Goal: Task Accomplishment & Management: Manage account settings

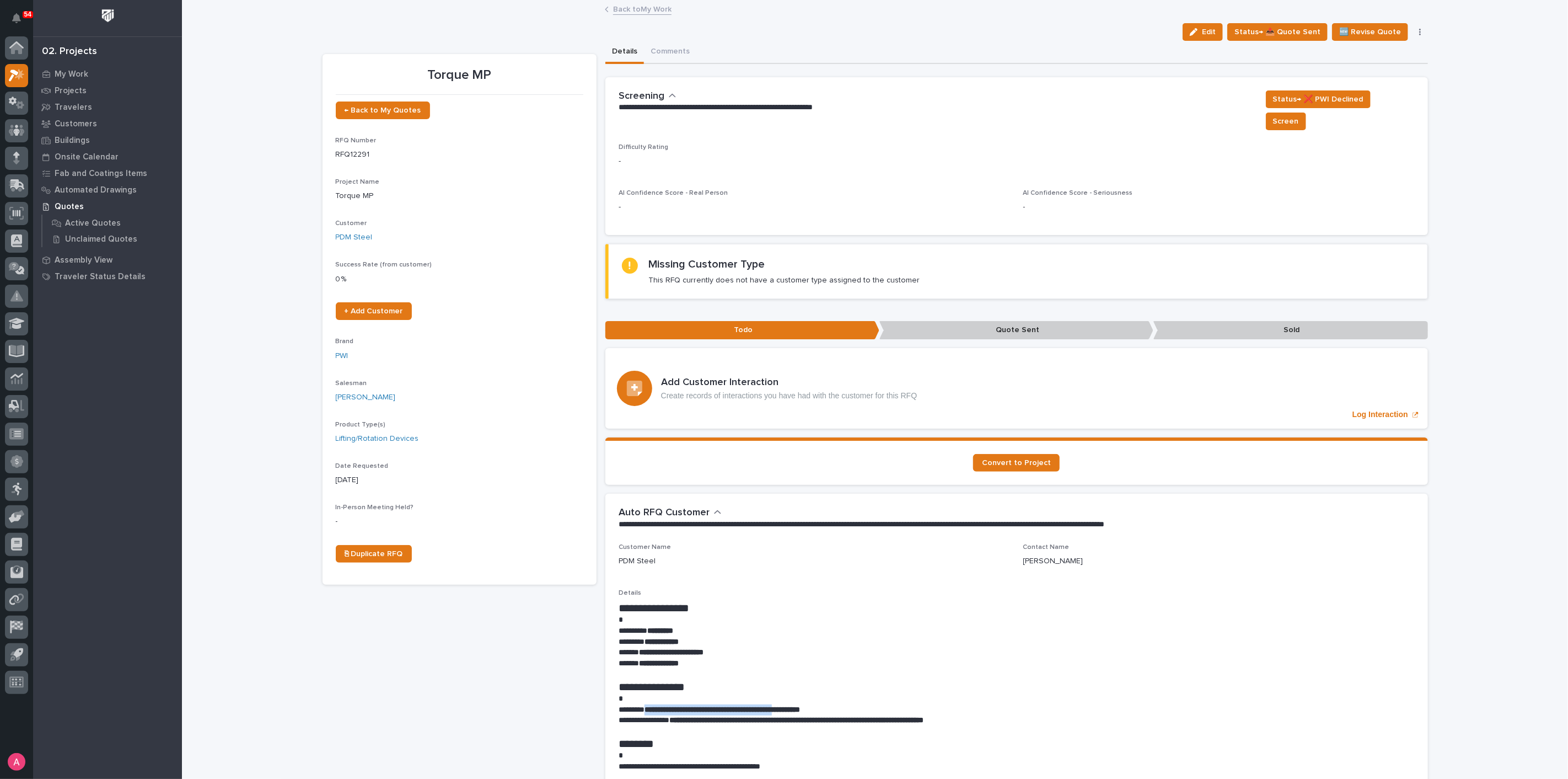
click at [633, 10] on link "Back to My Work" at bounding box center [643, 8] width 59 height 13
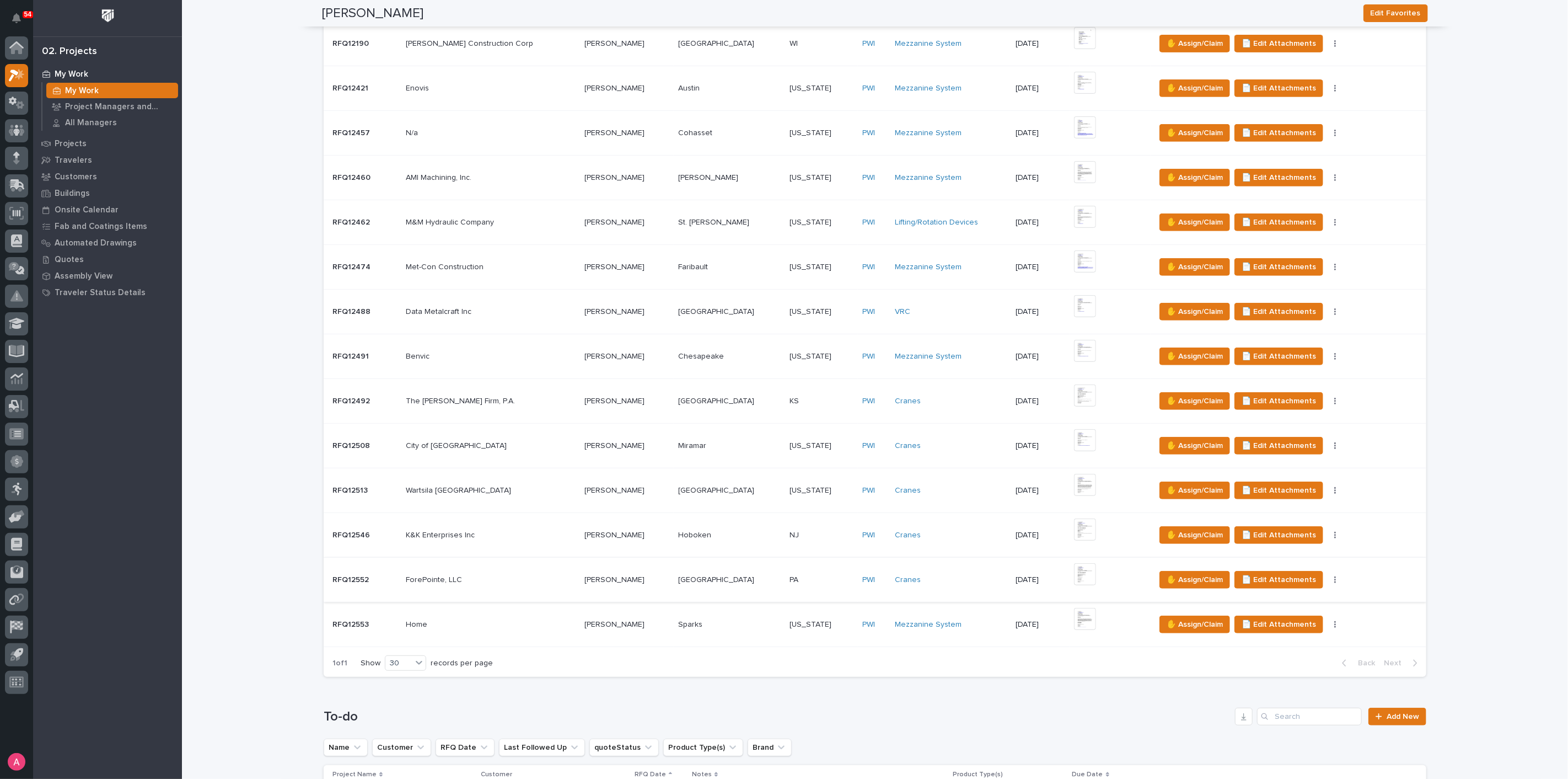
scroll to position [367, 0]
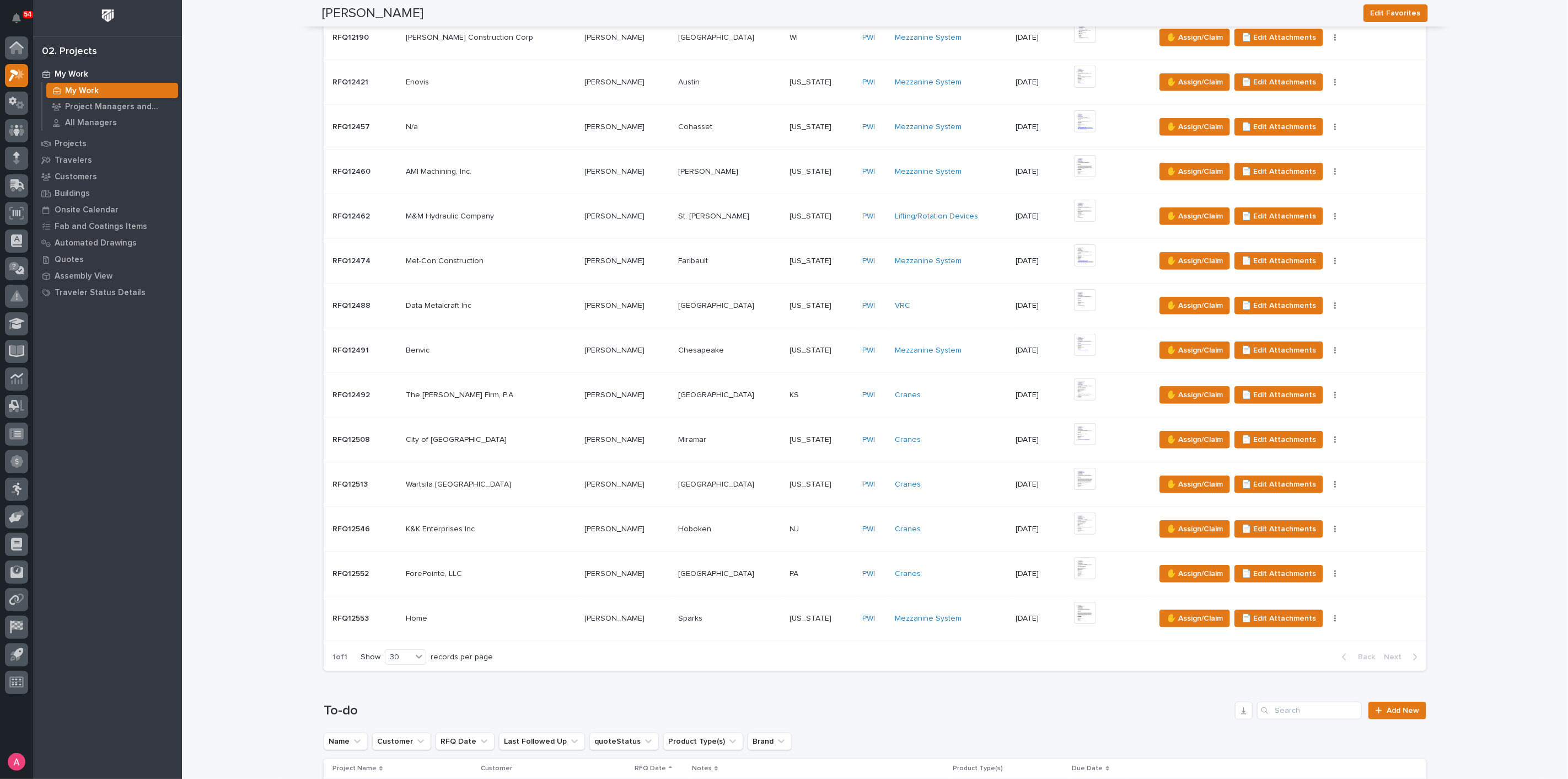
click at [719, 574] on p at bounding box center [729, 574] width 103 height 9
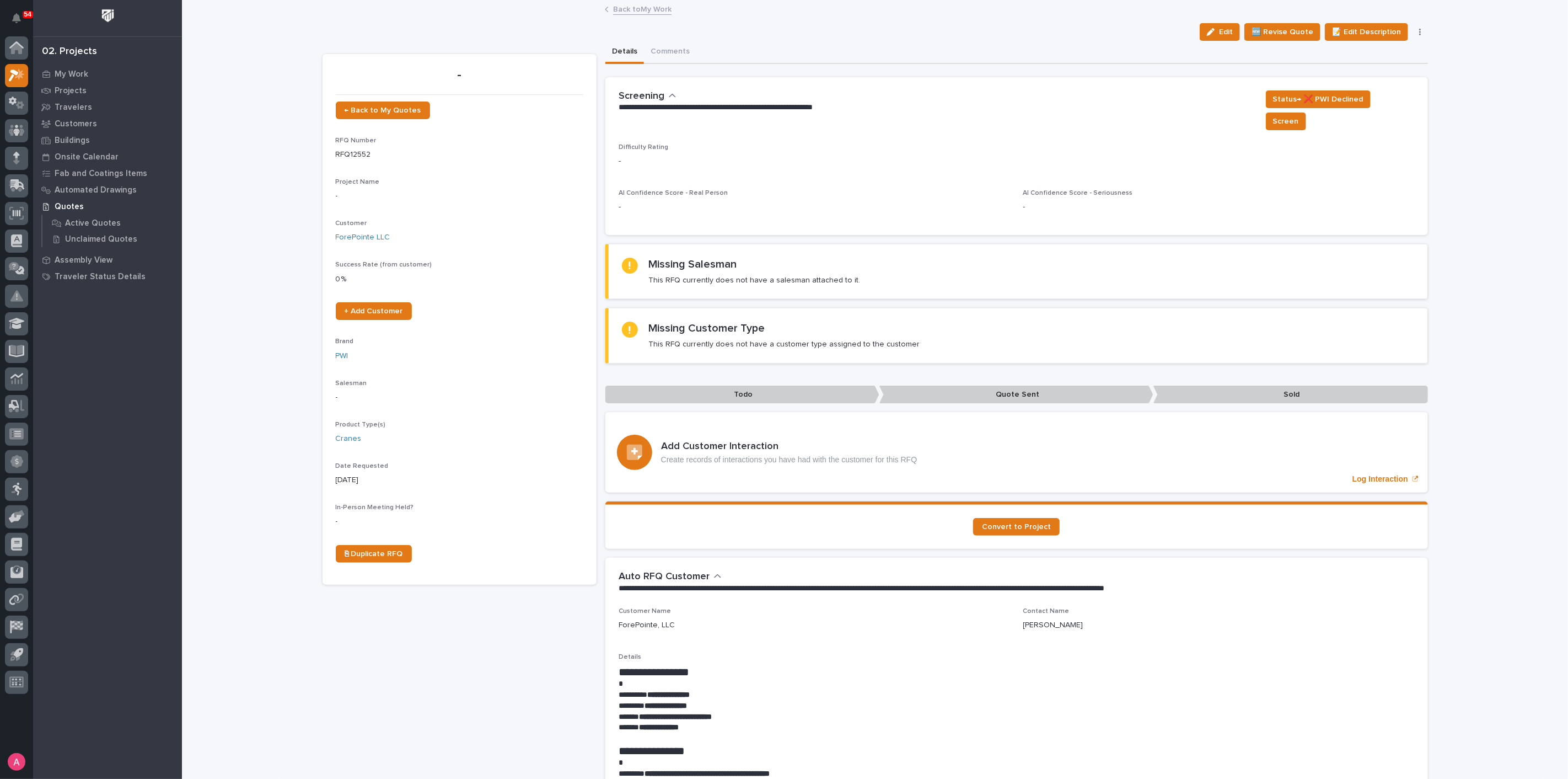
click at [624, 8] on link "Back to My Work" at bounding box center [643, 8] width 59 height 13
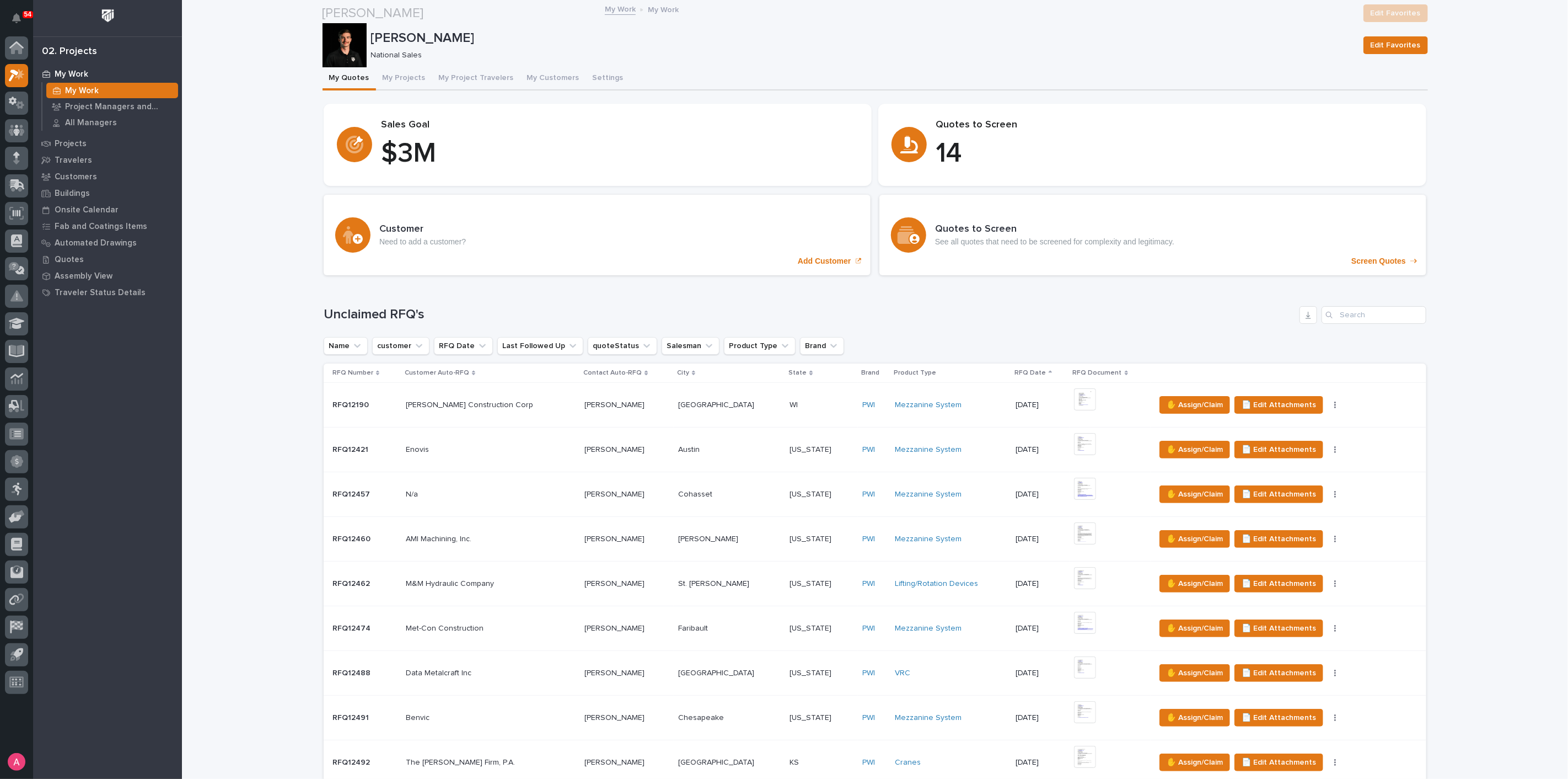
scroll to position [429, 0]
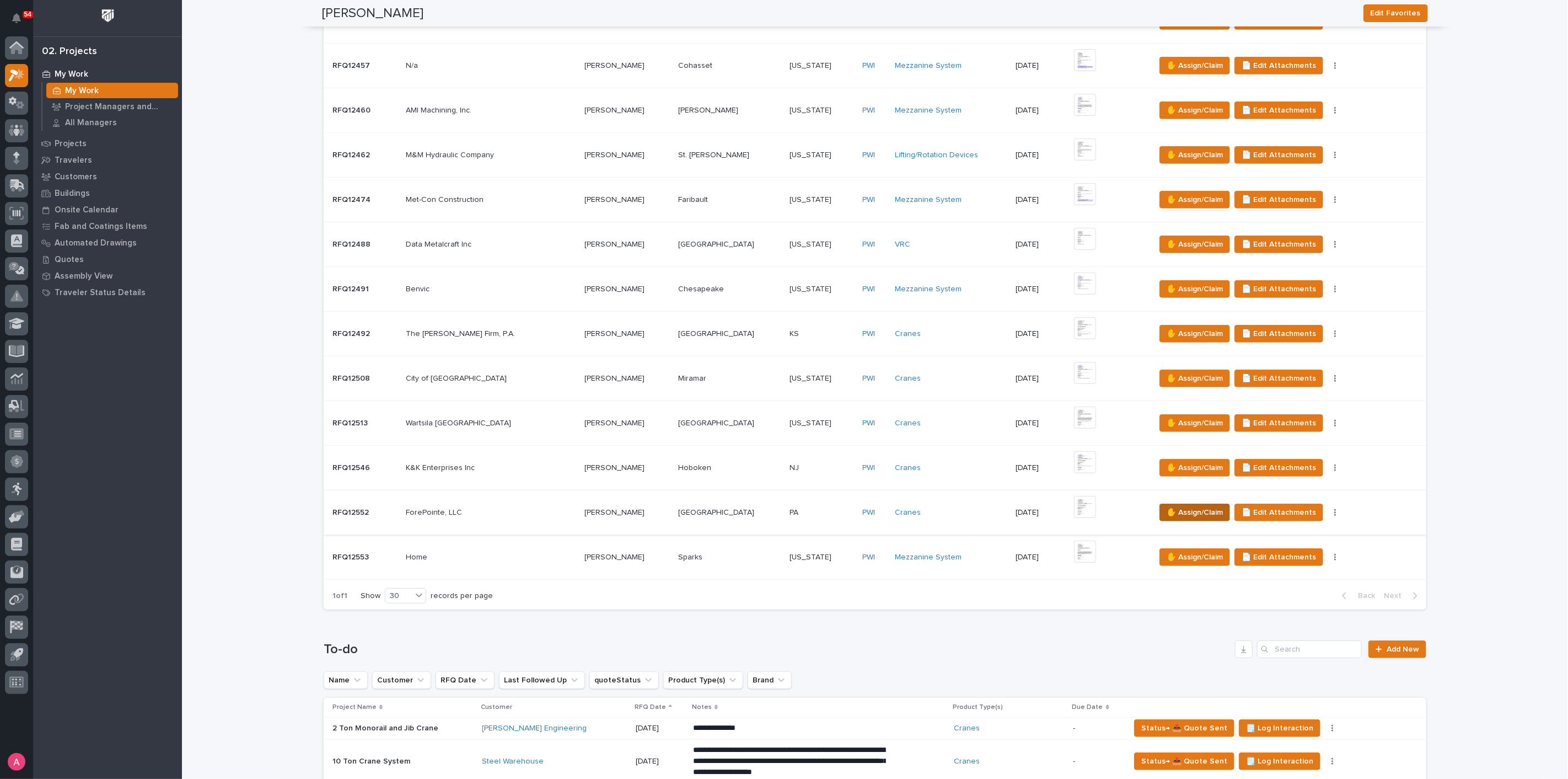
click at [1166, 508] on span "✋ Assign/Claim" at bounding box center [1194, 513] width 56 height 13
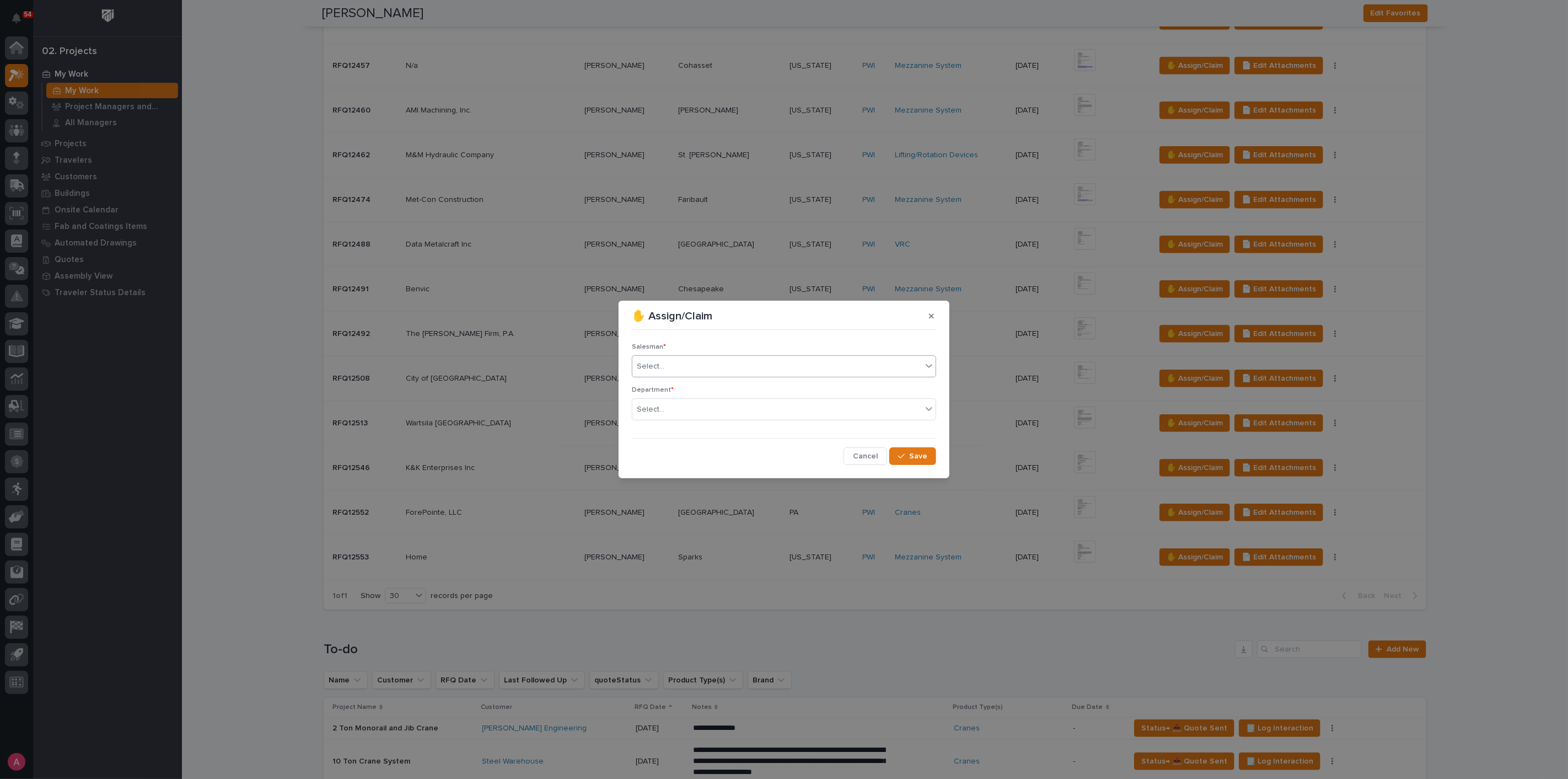
click at [853, 370] on div "Select..." at bounding box center [777, 366] width 290 height 18
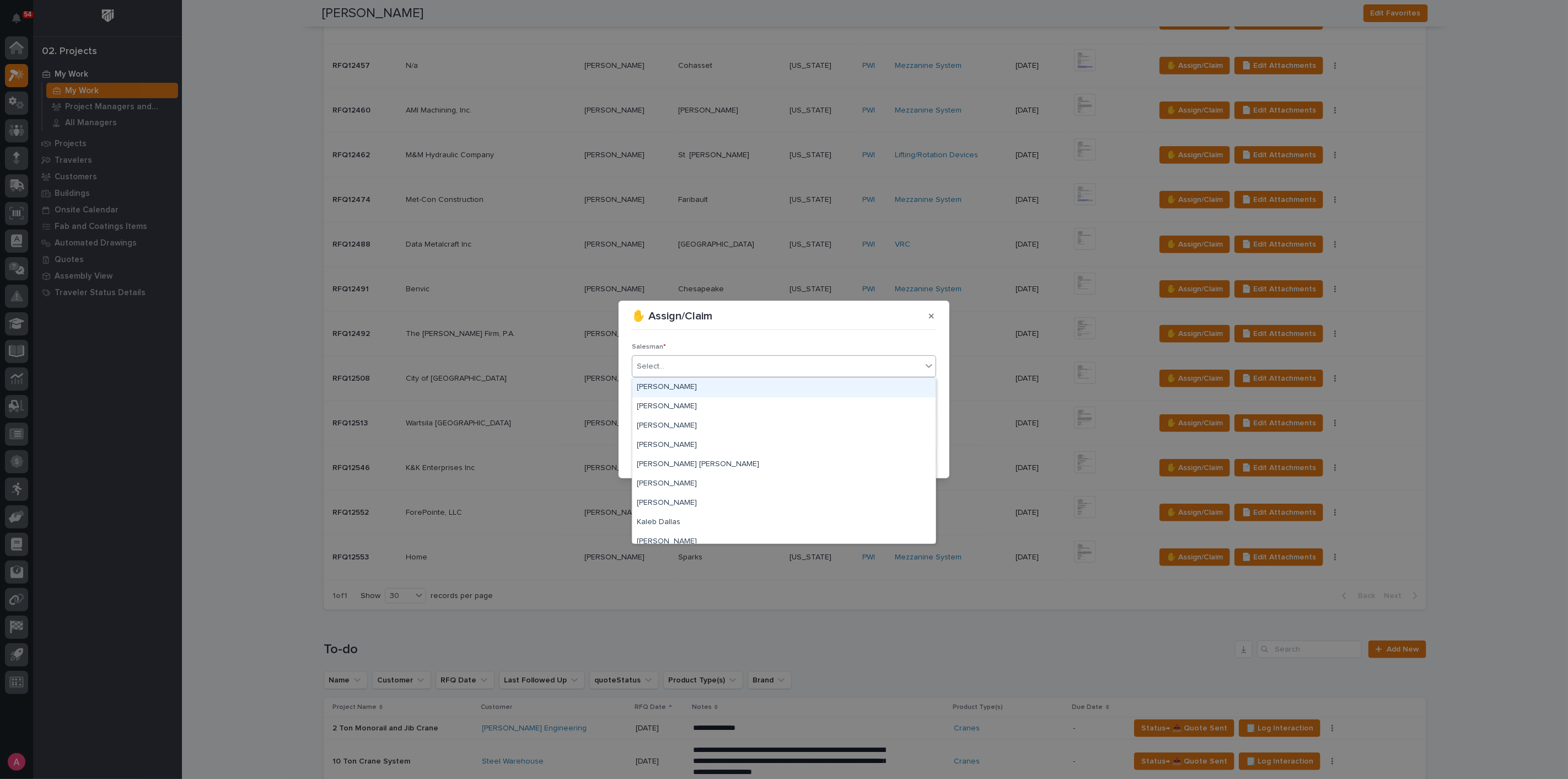
click at [794, 389] on div "[PERSON_NAME]" at bounding box center [784, 387] width 303 height 19
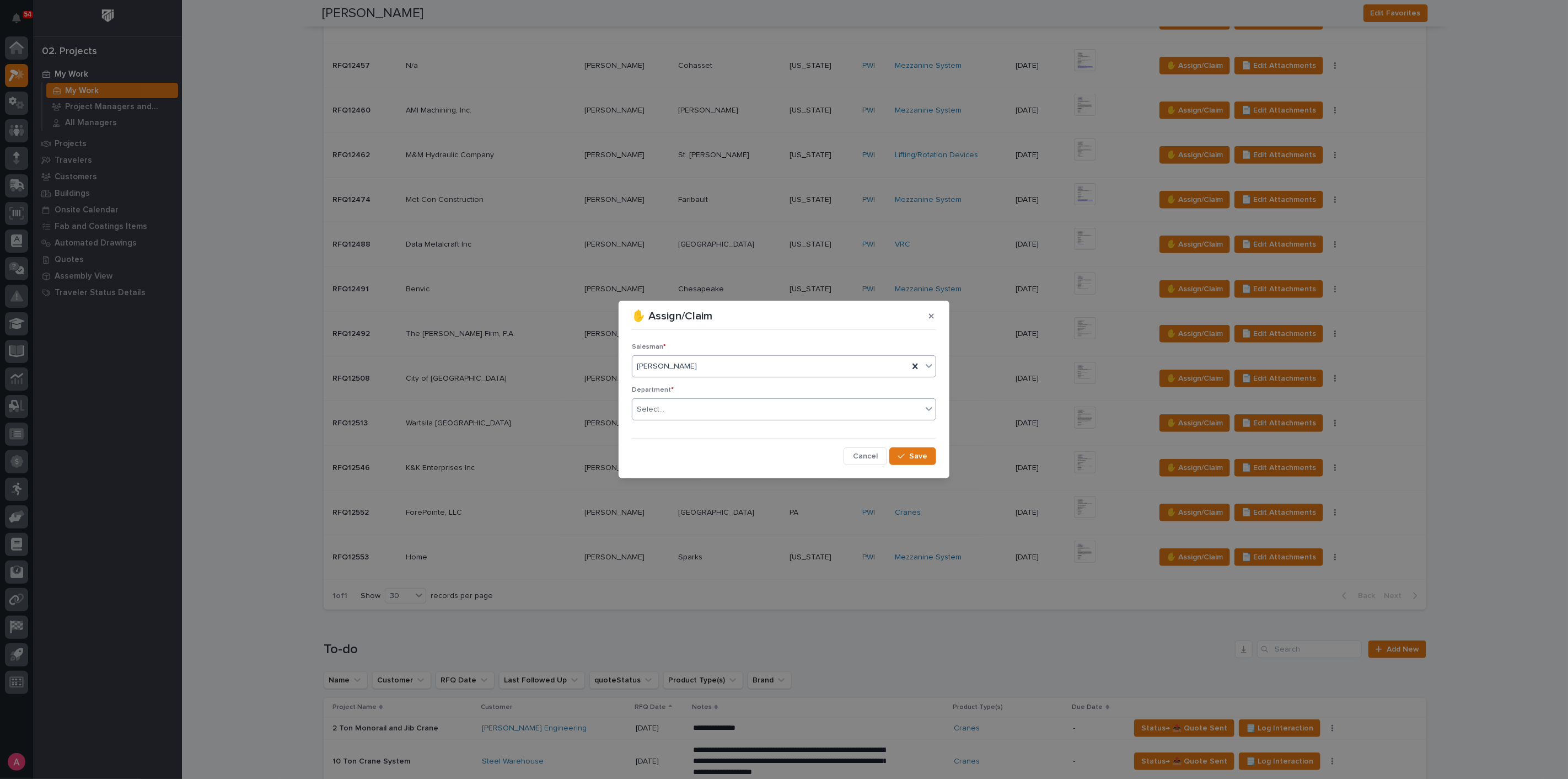
click at [767, 404] on div "Select..." at bounding box center [777, 409] width 290 height 18
click at [726, 426] on div "National Sales" at bounding box center [784, 430] width 303 height 19
click at [925, 456] on span "Save" at bounding box center [918, 456] width 18 height 10
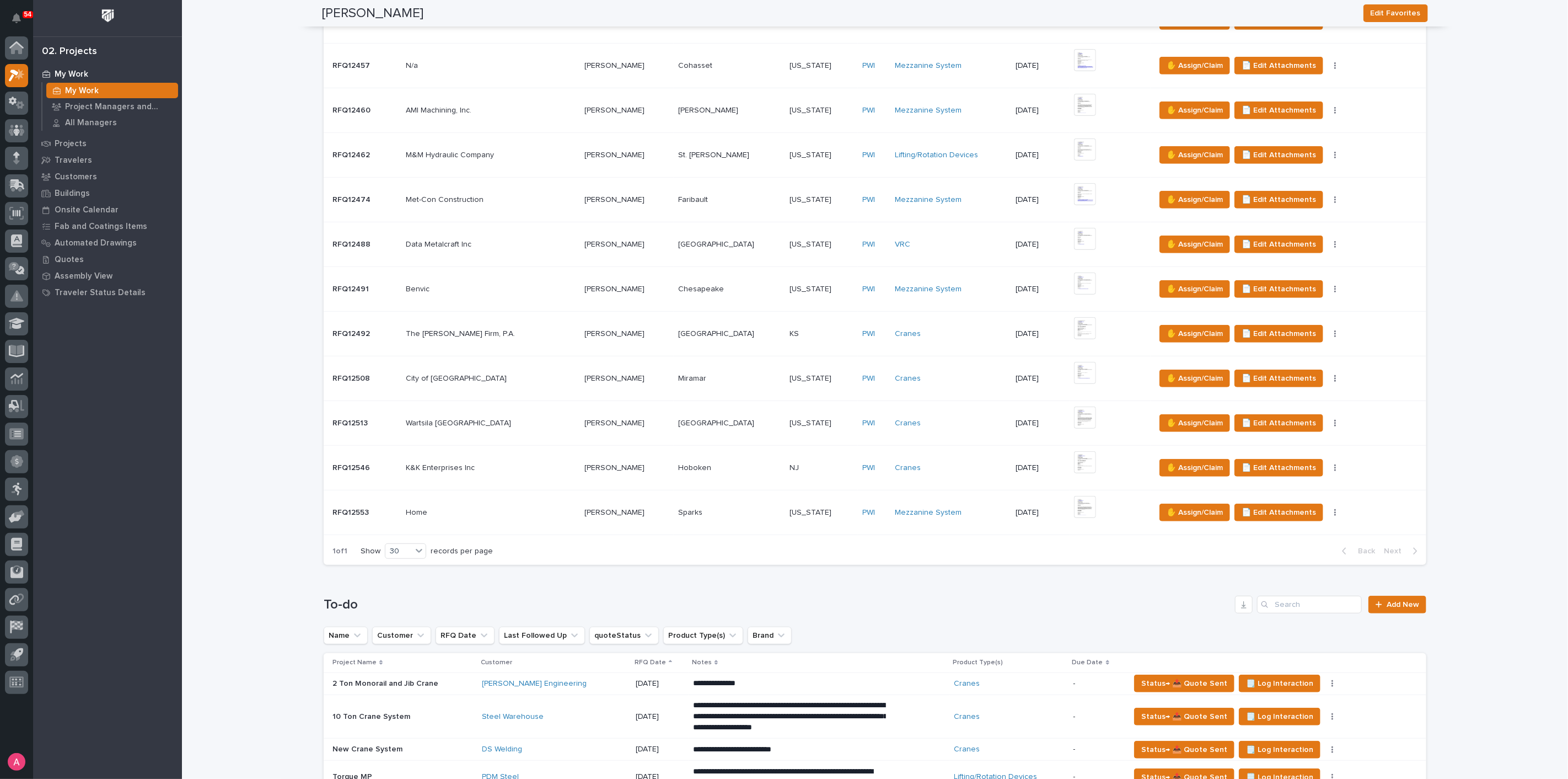
click at [913, 470] on div "Cranes" at bounding box center [951, 467] width 112 height 18
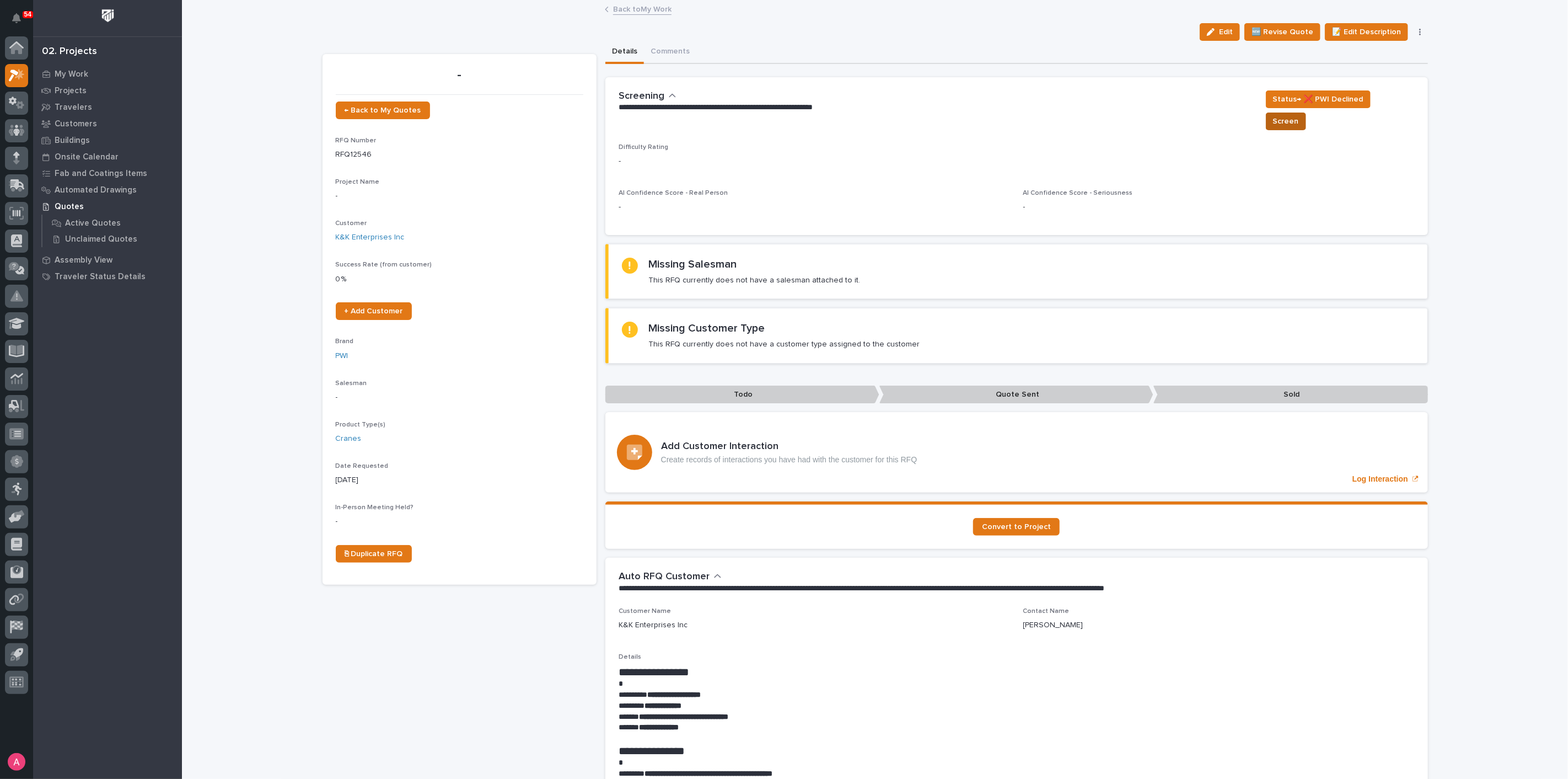
click at [1288, 115] on span "Screen" at bounding box center [1286, 121] width 26 height 13
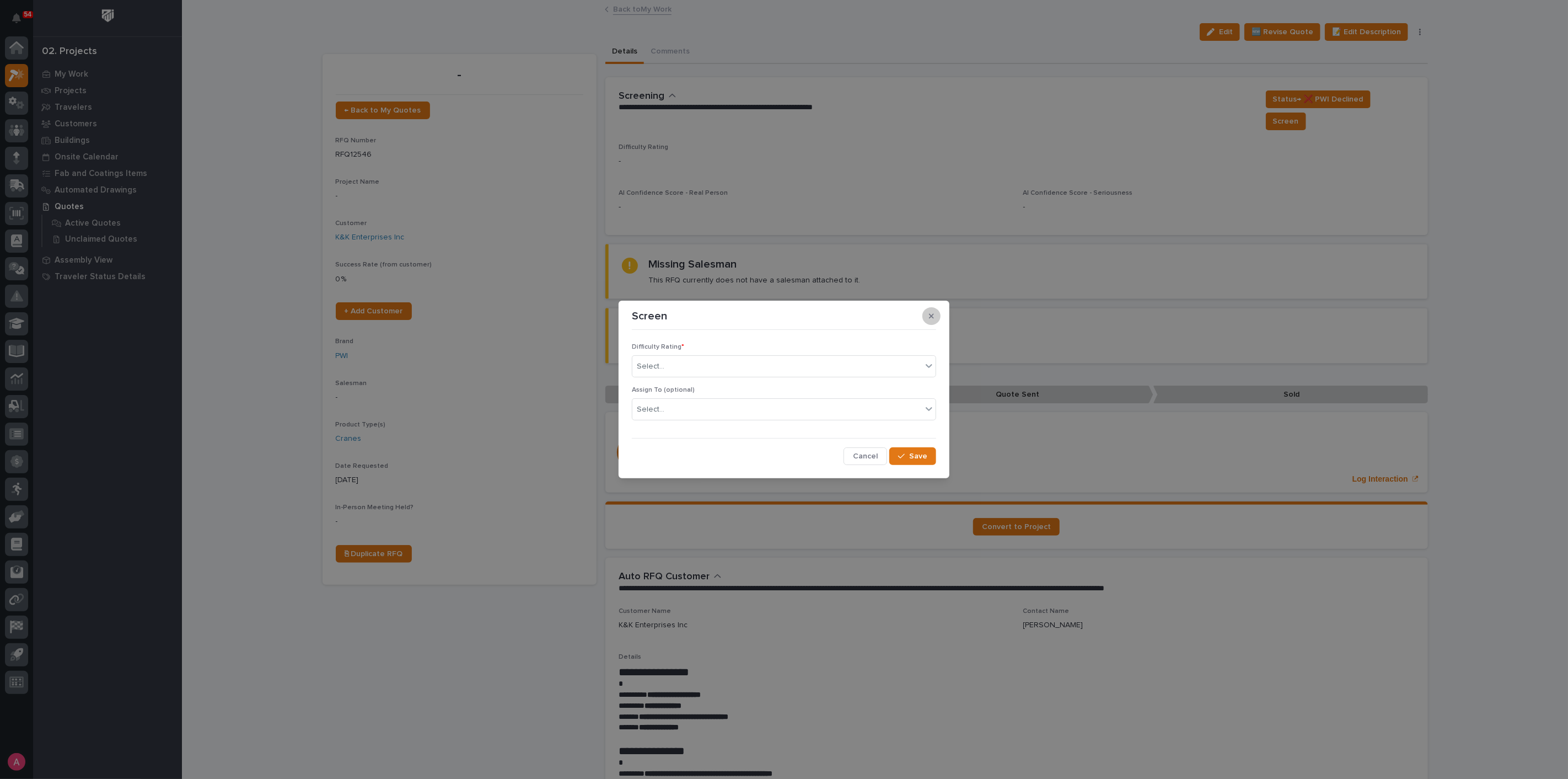
click at [937, 319] on button "button" at bounding box center [931, 316] width 18 height 17
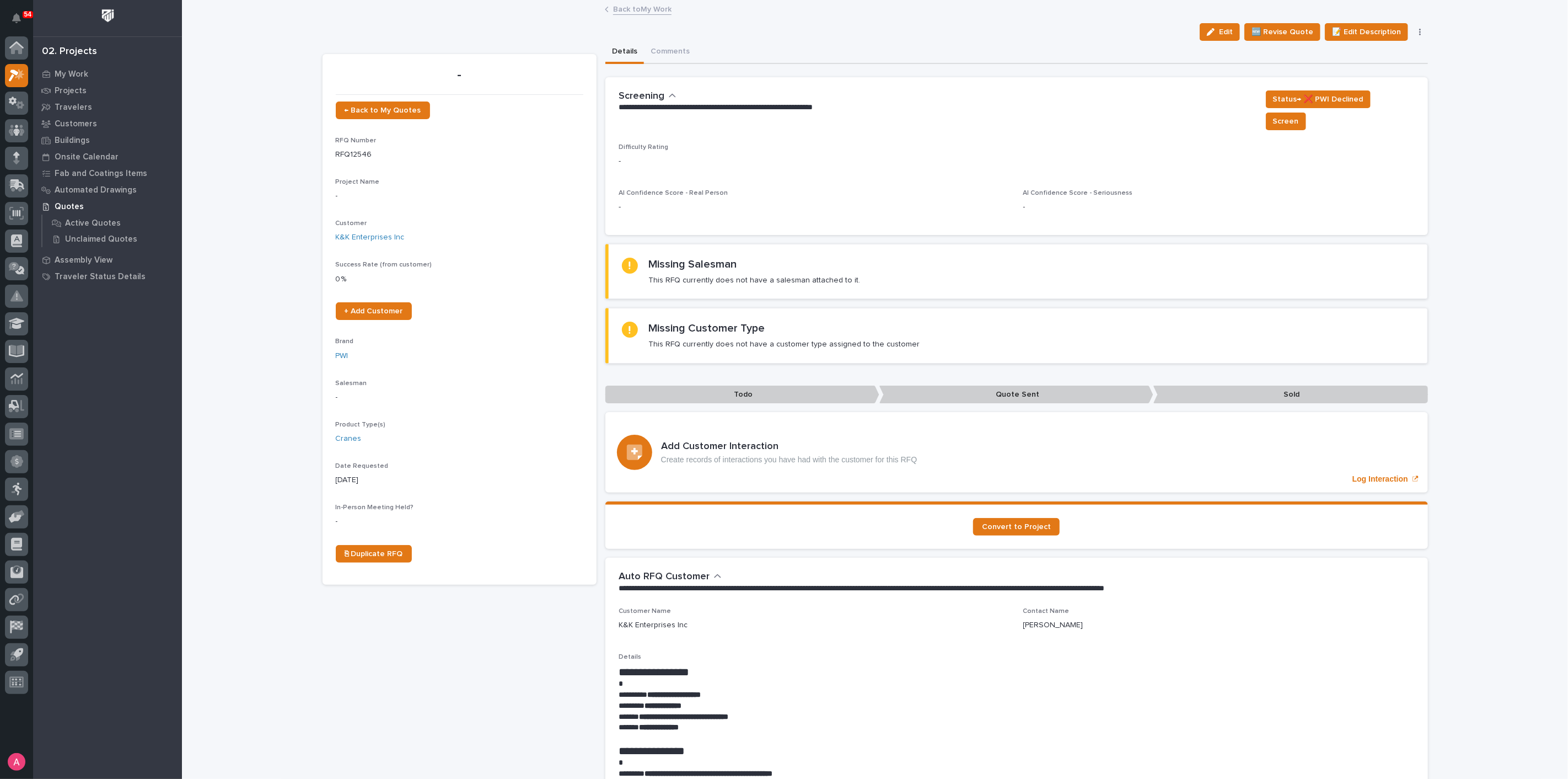
click at [635, 10] on link "Back to My Work" at bounding box center [643, 8] width 59 height 13
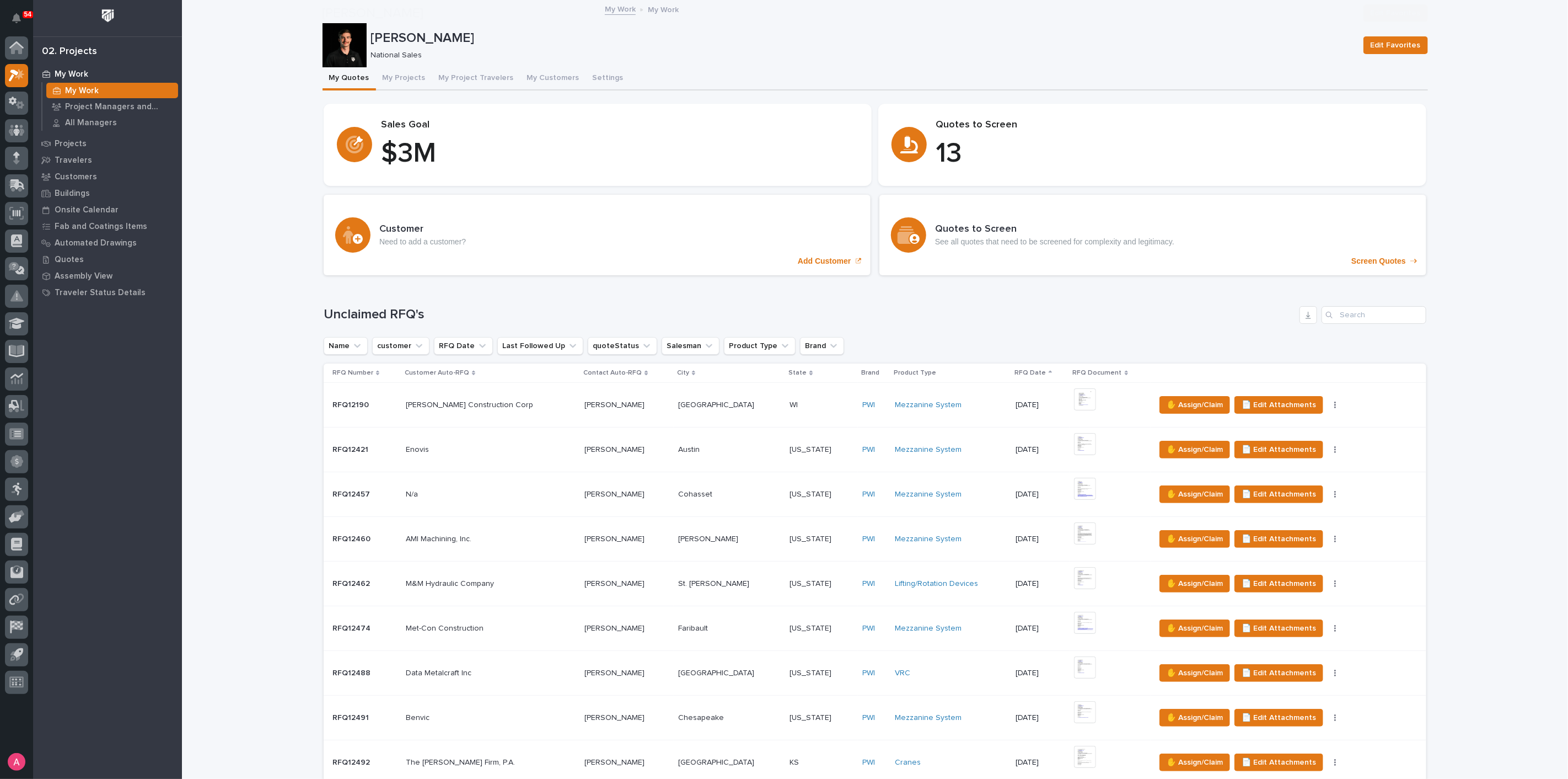
scroll to position [306, 0]
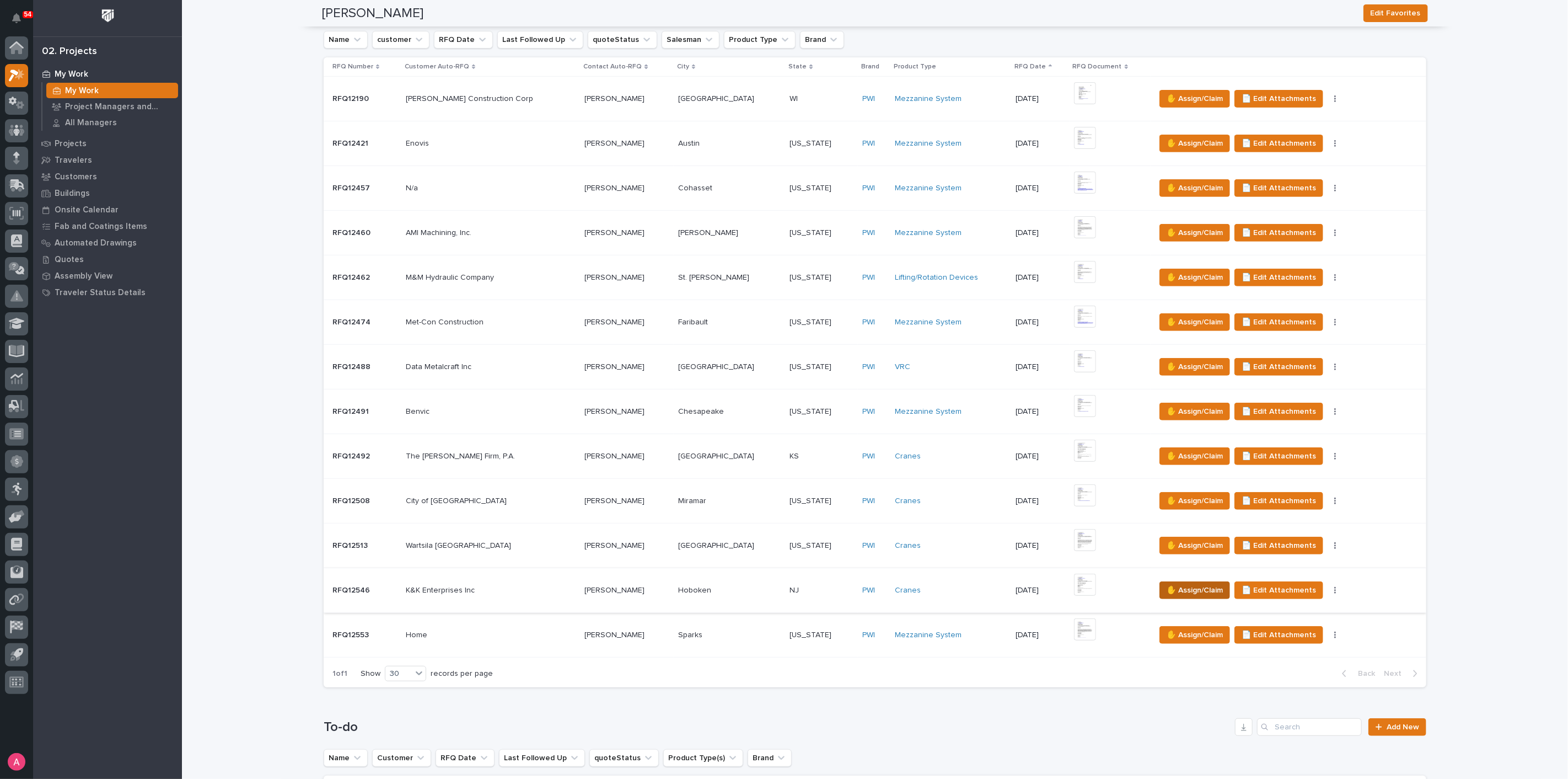
click at [1166, 587] on span "✋ Assign/Claim" at bounding box center [1194, 590] width 56 height 13
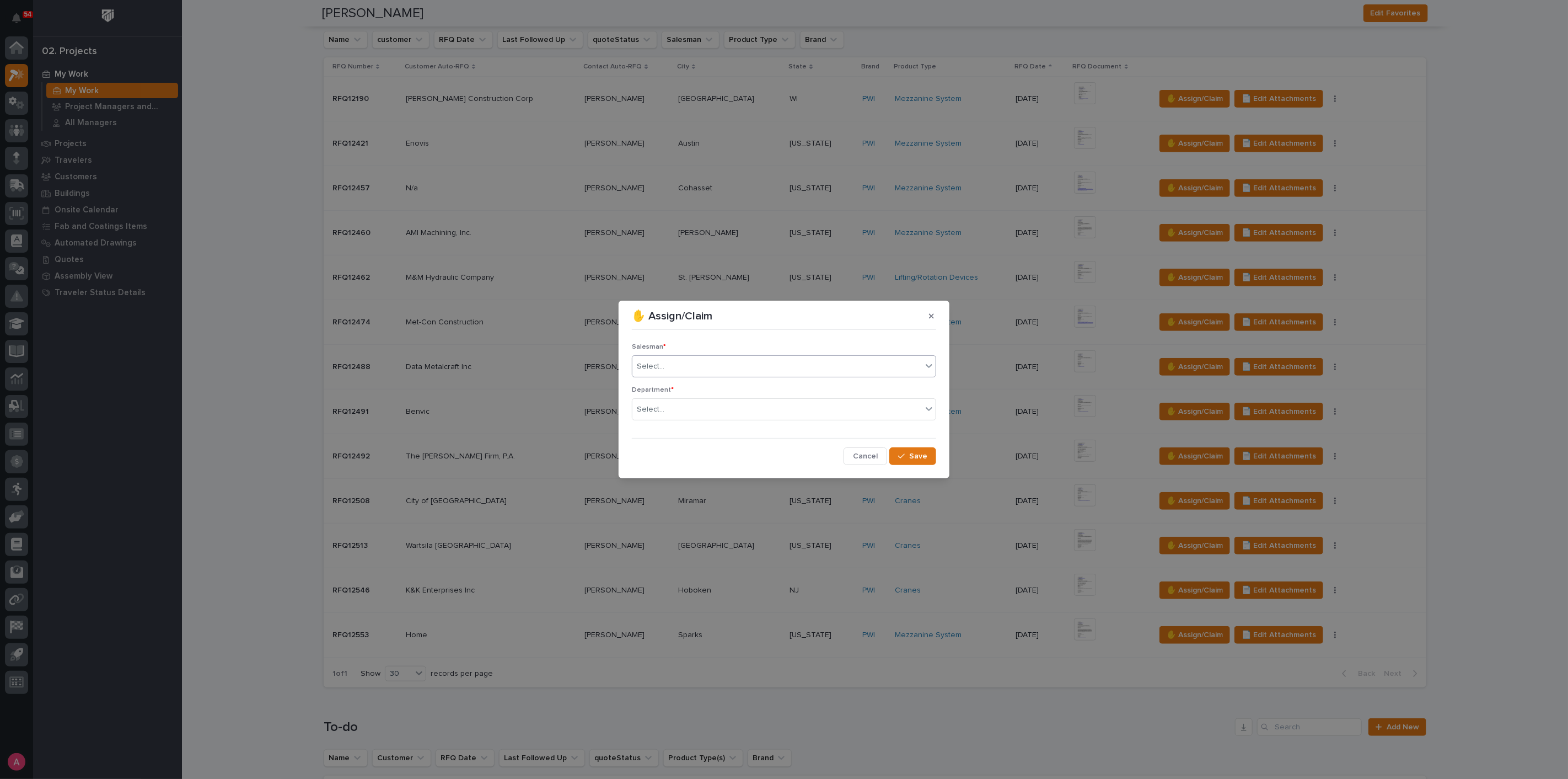
click at [676, 364] on div "Select..." at bounding box center [777, 366] width 290 height 18
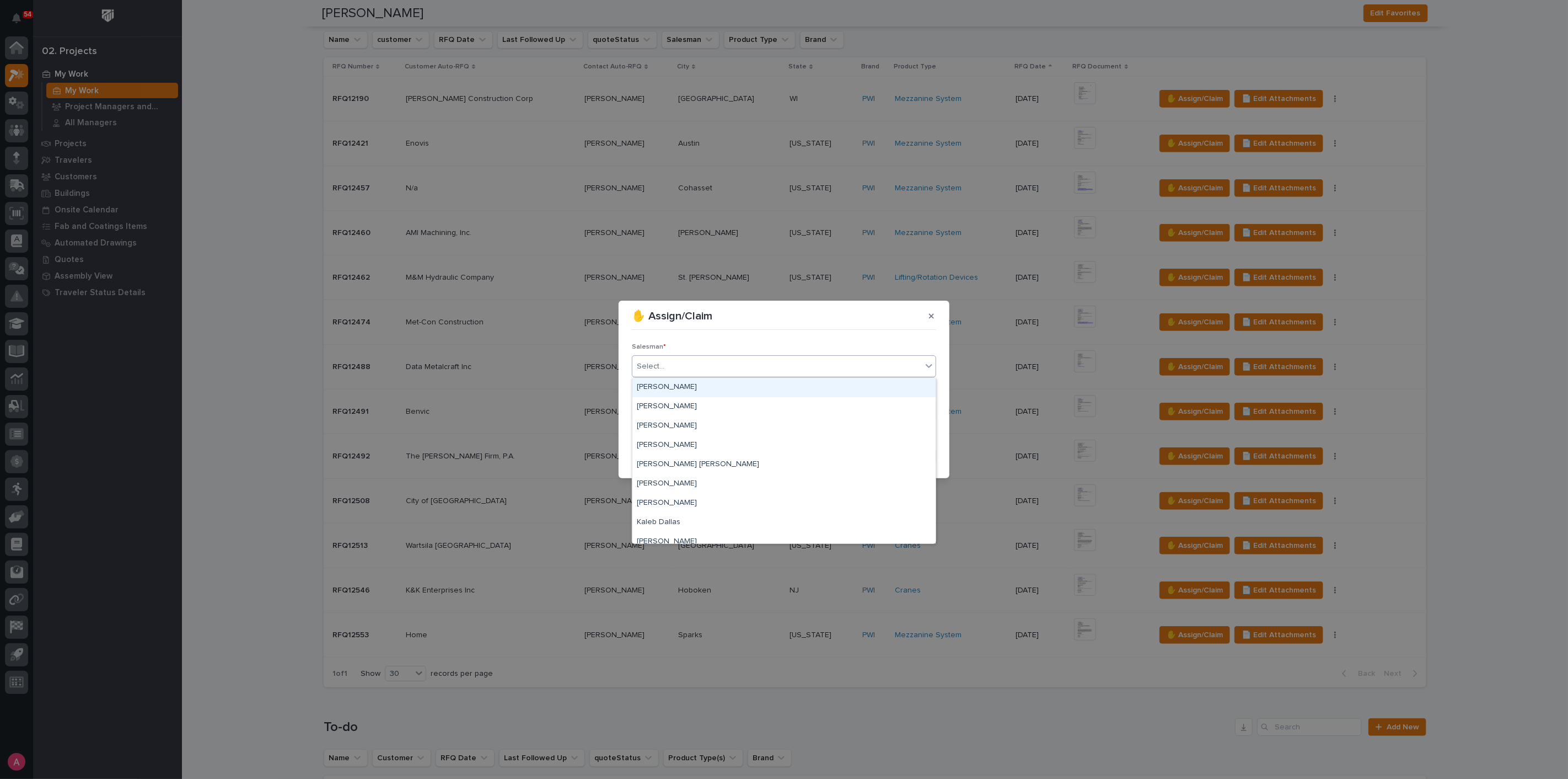
click at [685, 387] on div "[PERSON_NAME]" at bounding box center [784, 387] width 303 height 19
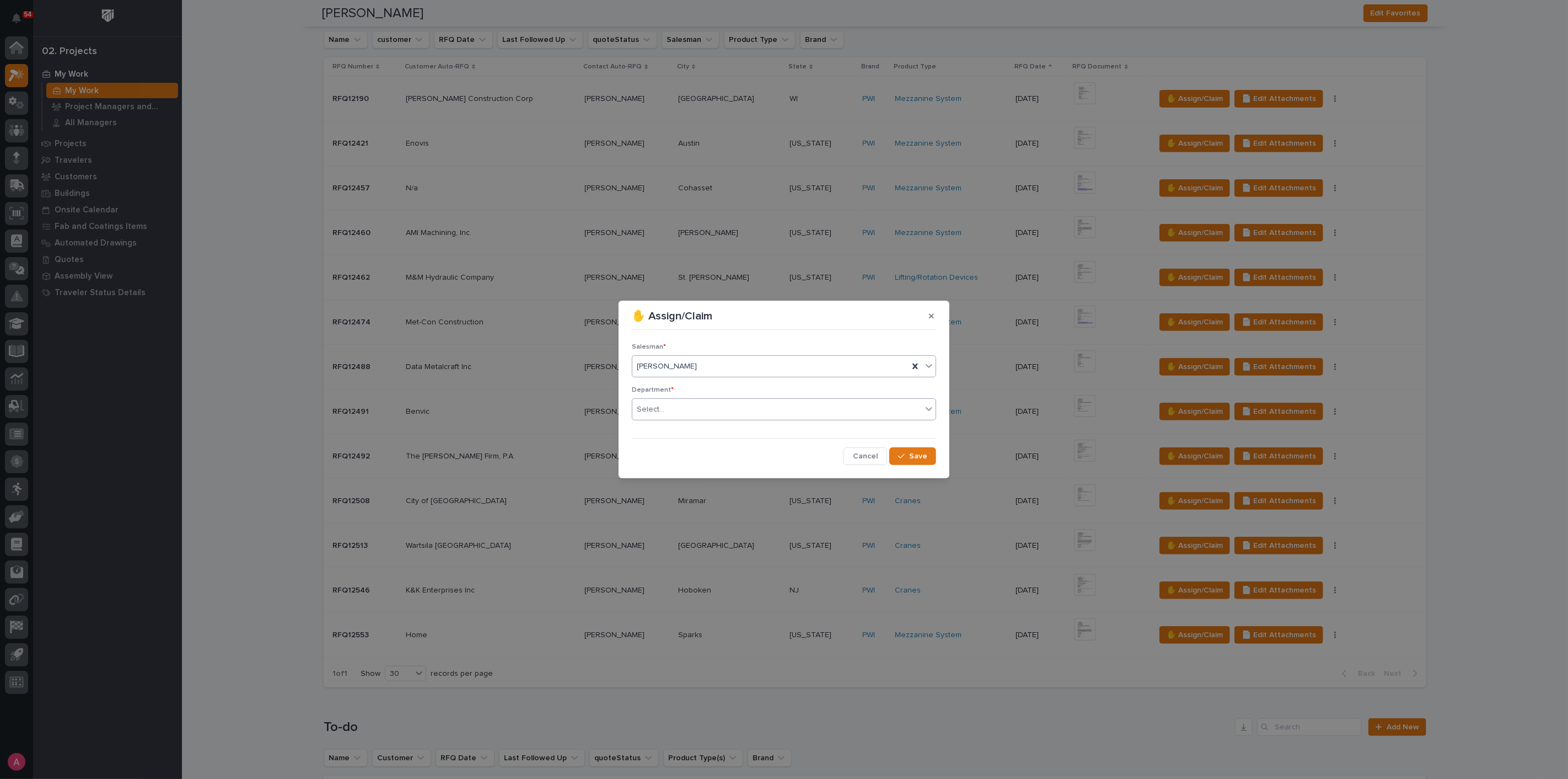
click at [685, 403] on div "Select..." at bounding box center [777, 409] width 290 height 18
click at [685, 433] on span "National Sales" at bounding box center [664, 430] width 55 height 12
click at [915, 458] on span "Save" at bounding box center [918, 456] width 18 height 10
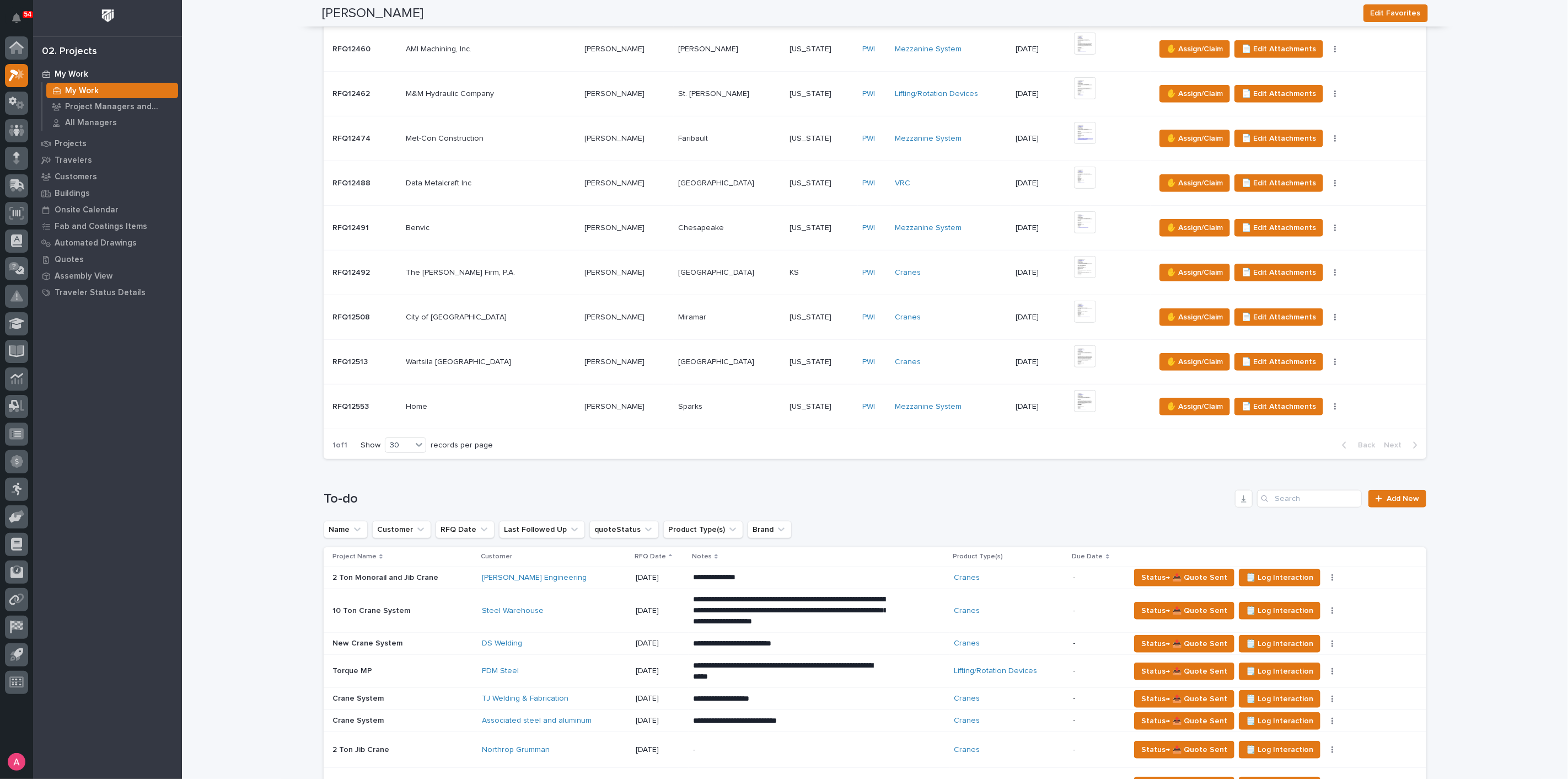
scroll to position [735, 0]
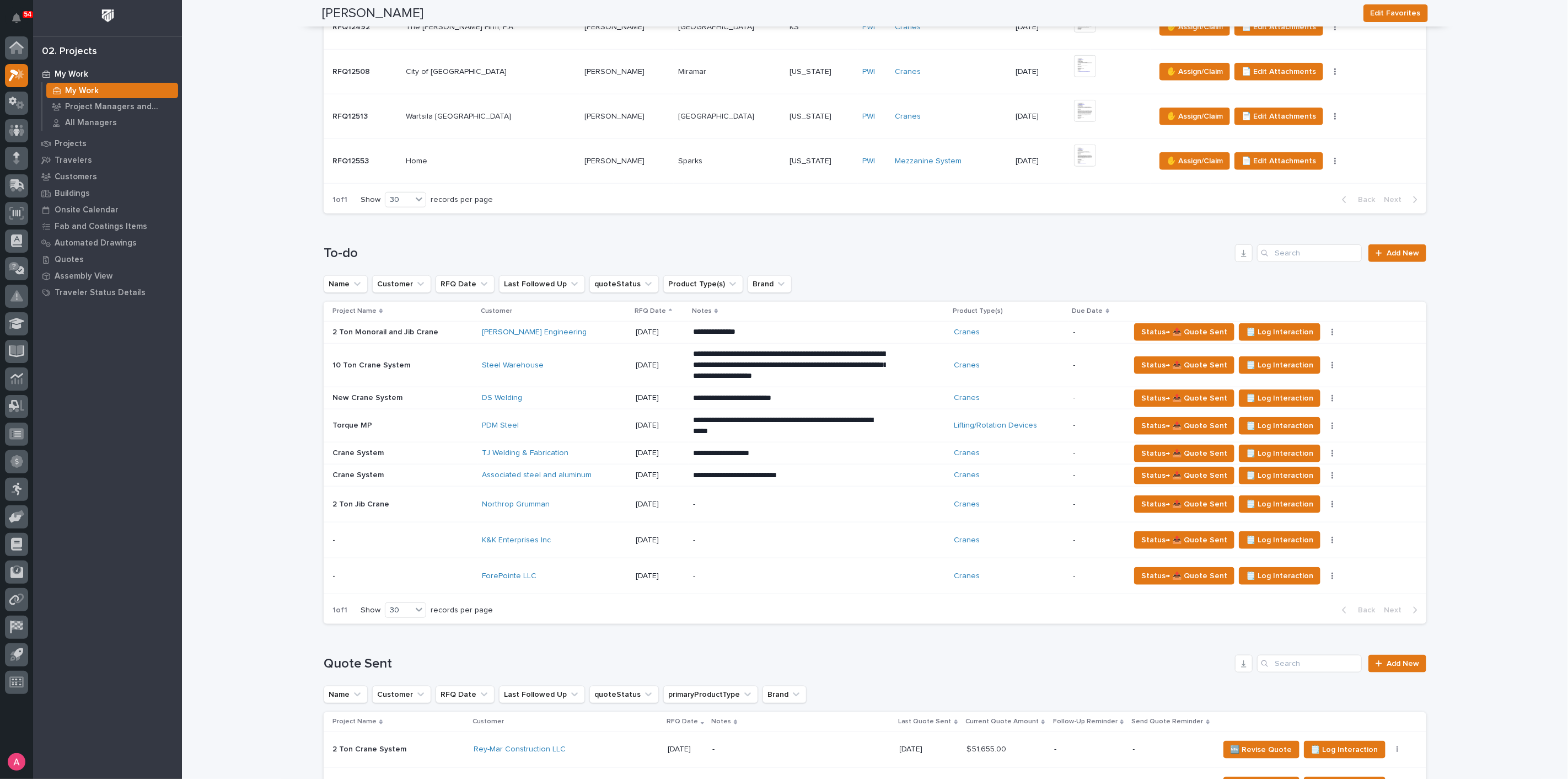
click at [557, 572] on div "ForePointe LLC" at bounding box center [554, 576] width 144 height 9
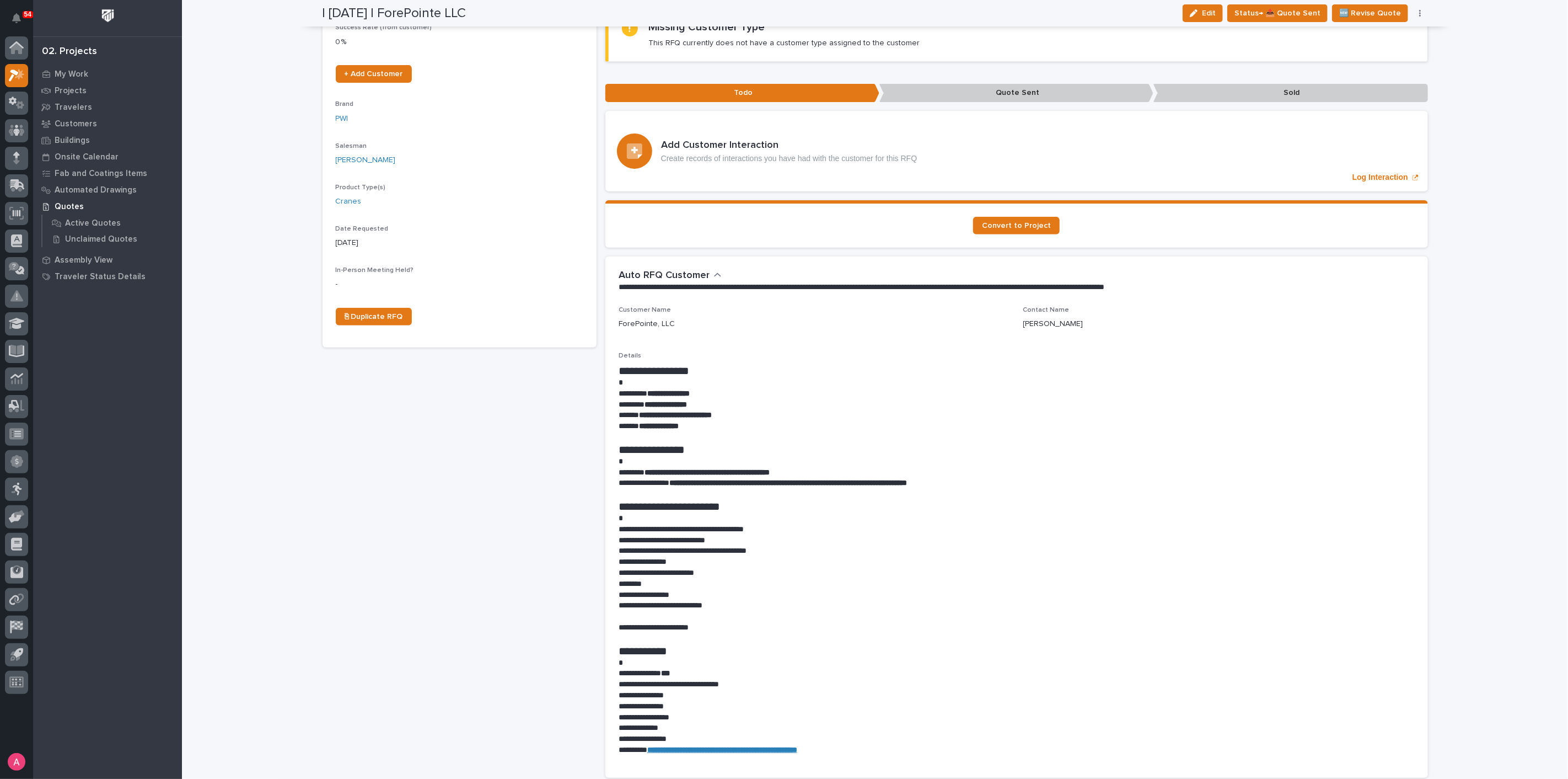
scroll to position [245, 0]
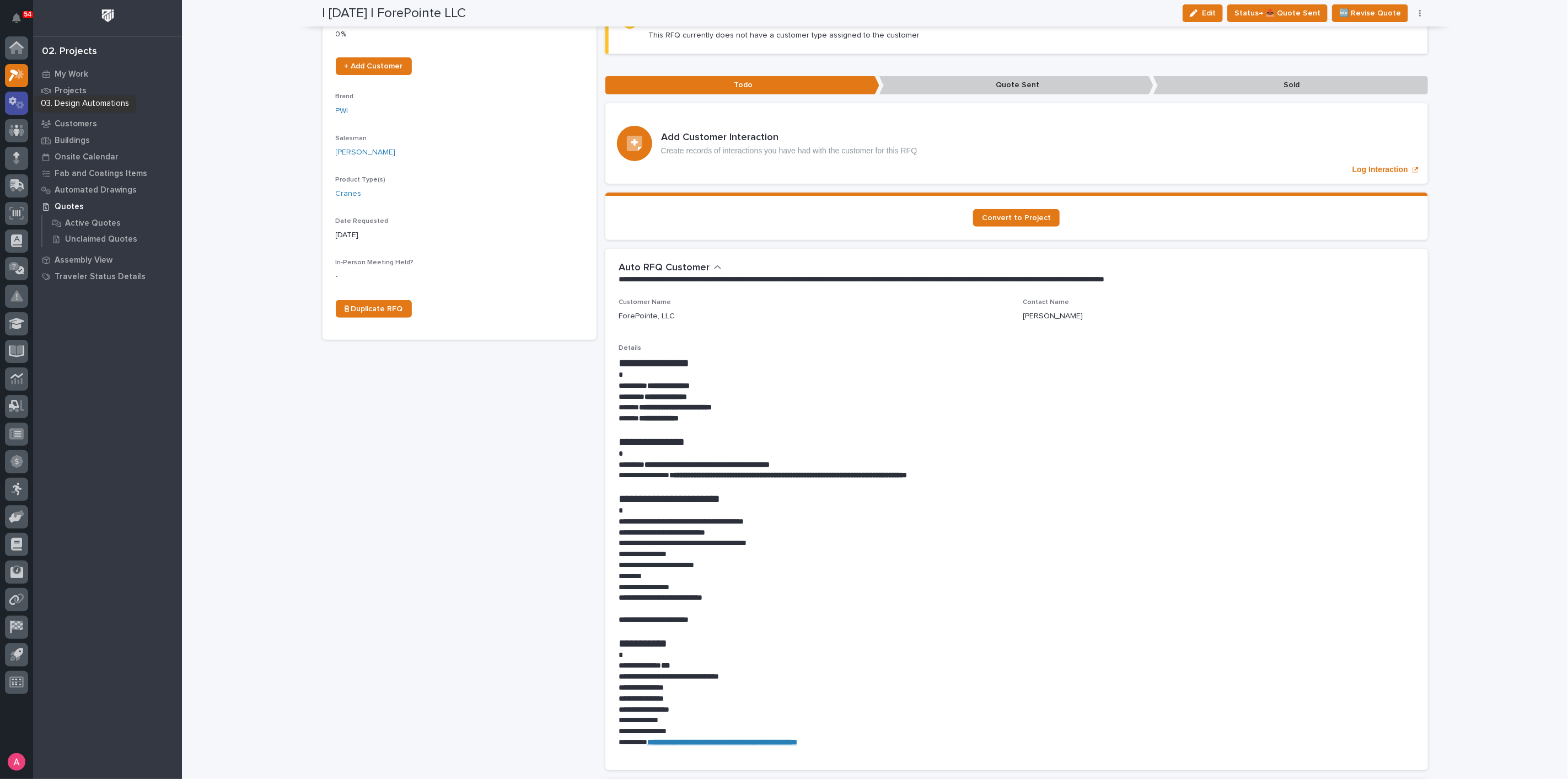
click at [16, 100] on icon at bounding box center [17, 103] width 16 height 13
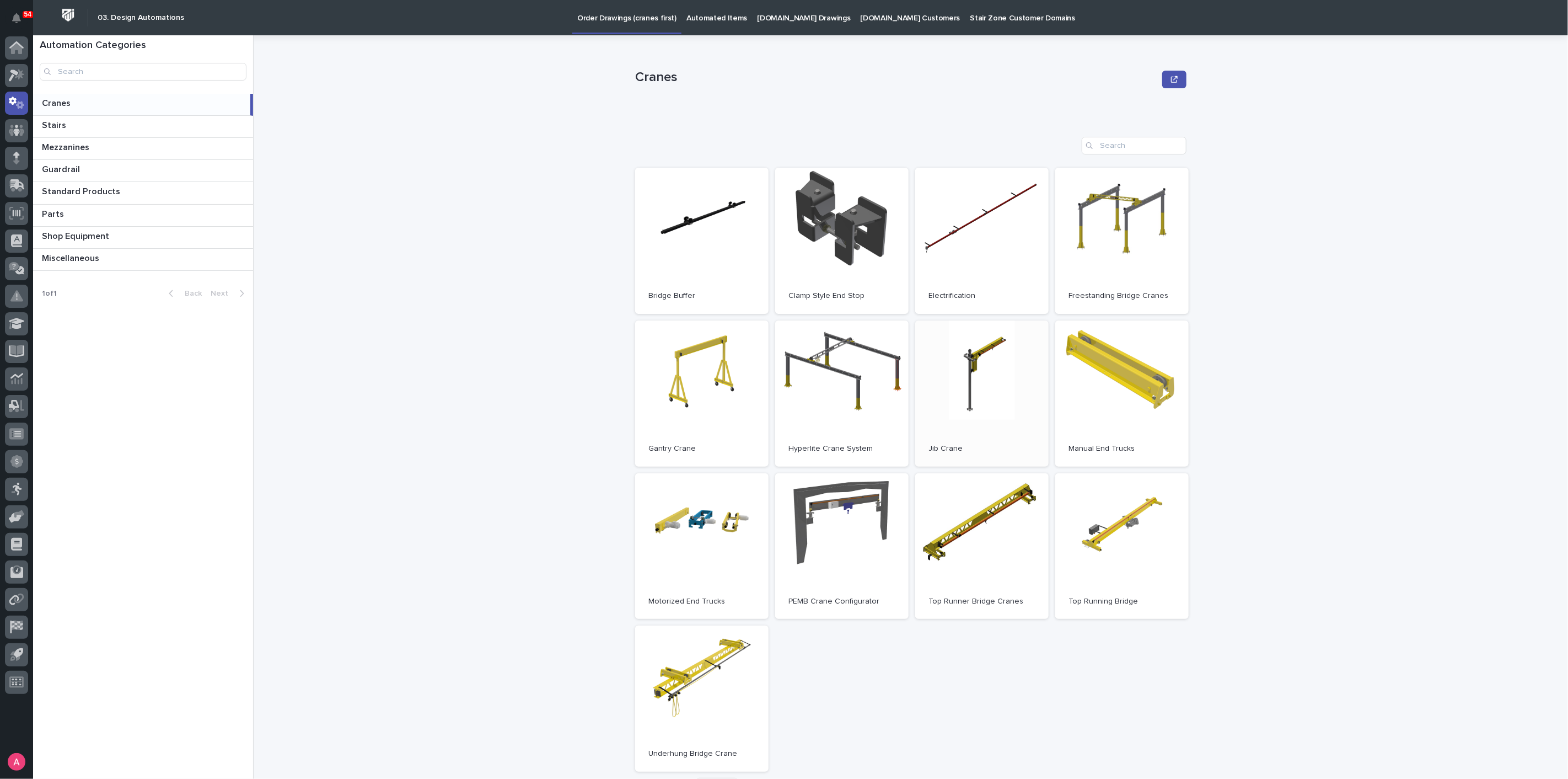
click at [1009, 385] on link "Open" at bounding box center [982, 393] width 133 height 146
click at [79, 252] on p "Miscellaneous" at bounding box center [71, 257] width 59 height 13
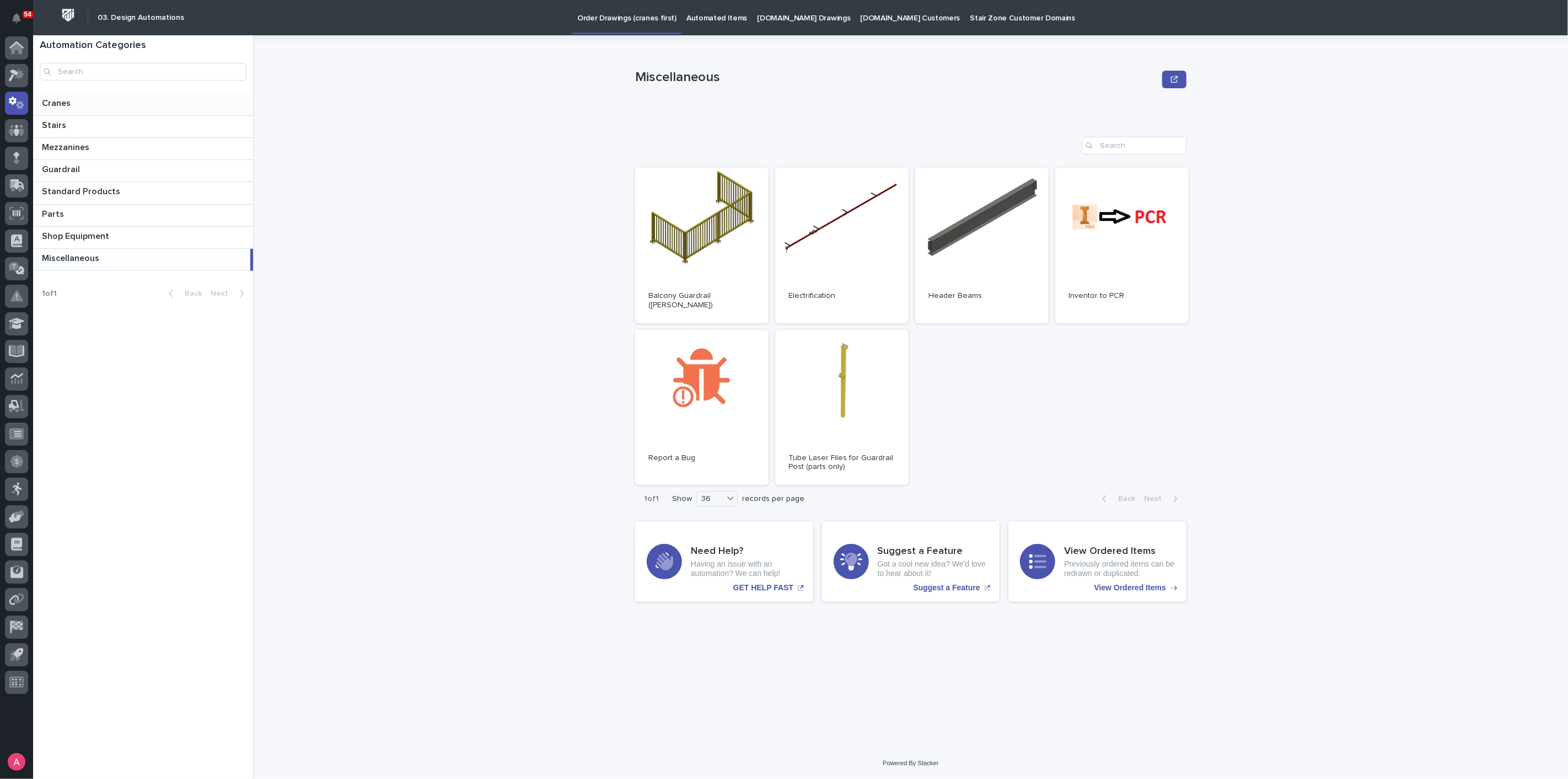
click at [89, 107] on p at bounding box center [145, 103] width 207 height 11
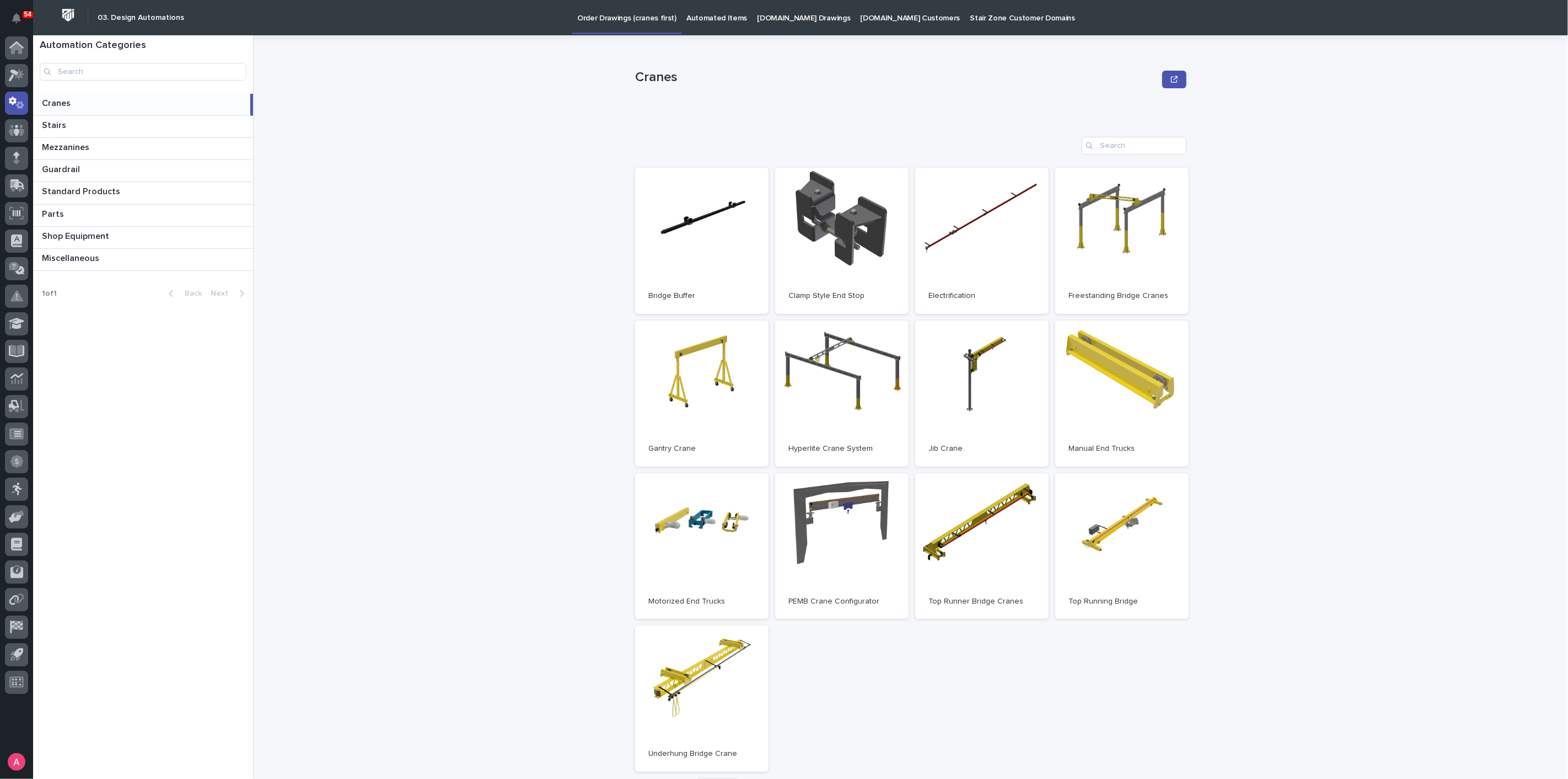
click at [714, 22] on p "Automated Items" at bounding box center [717, 11] width 61 height 23
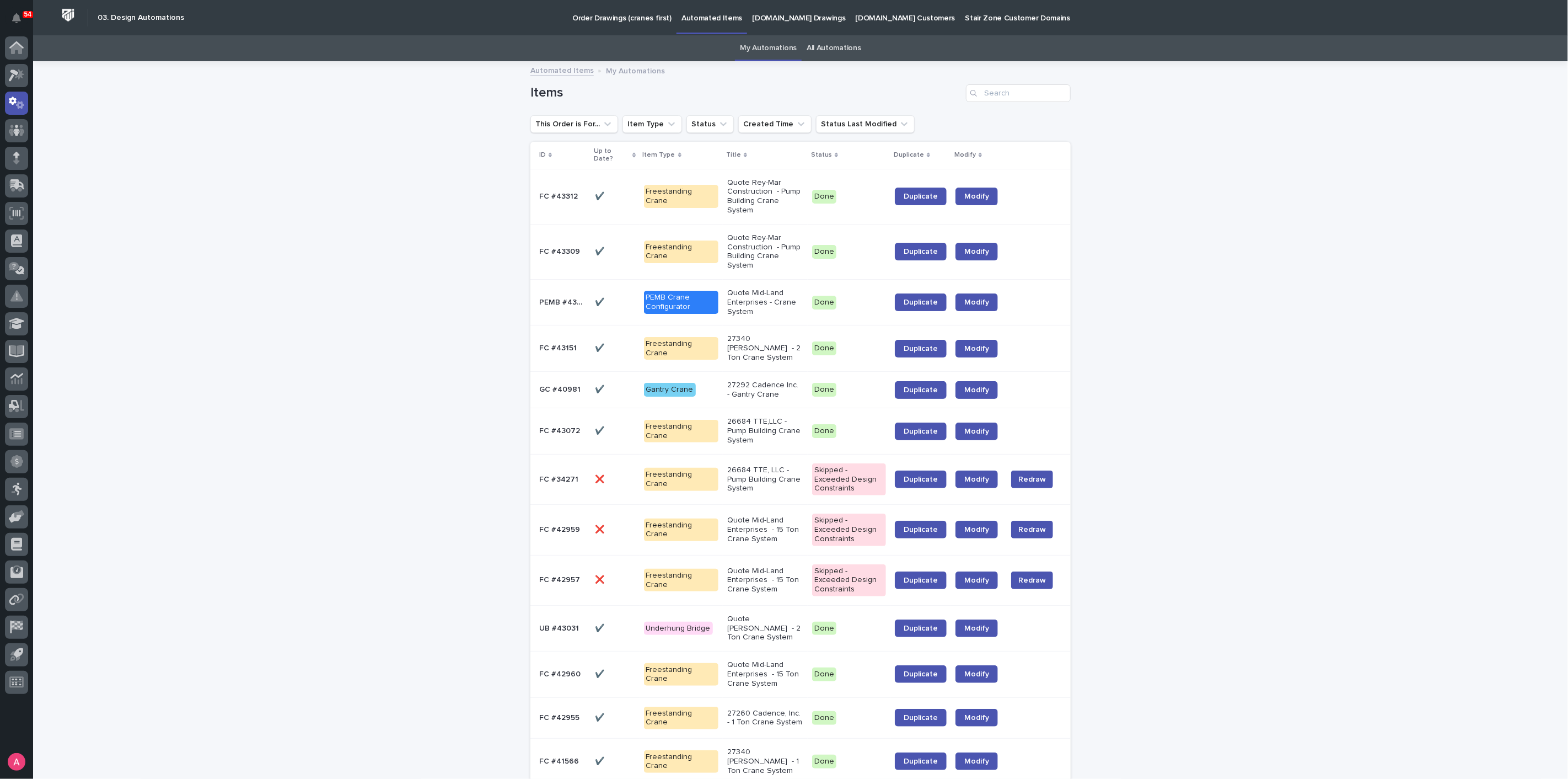
click at [624, 18] on p "Order Drawings (cranes first)" at bounding box center [622, 11] width 99 height 23
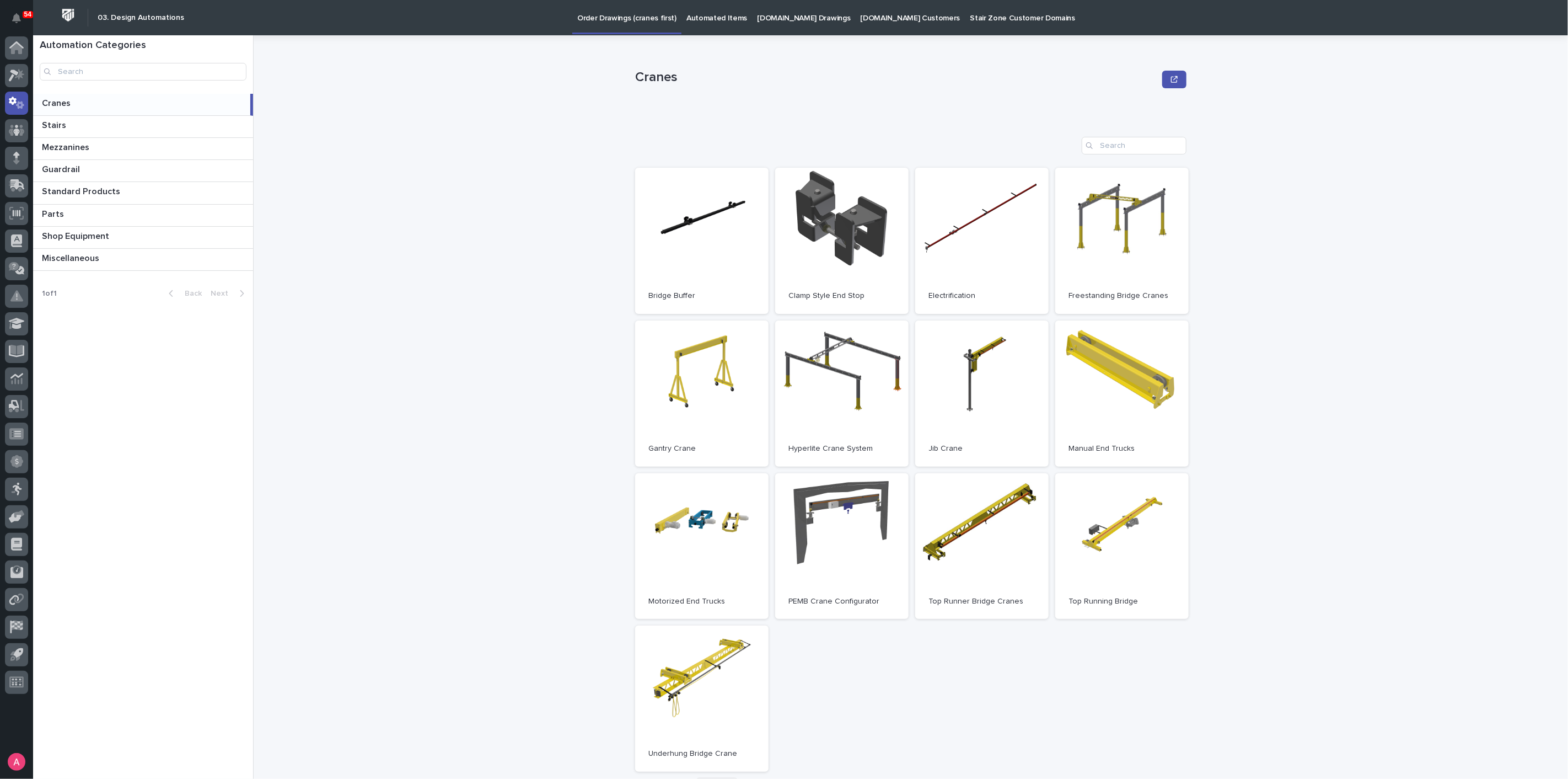
click at [696, 21] on p "Automated Items" at bounding box center [717, 11] width 61 height 23
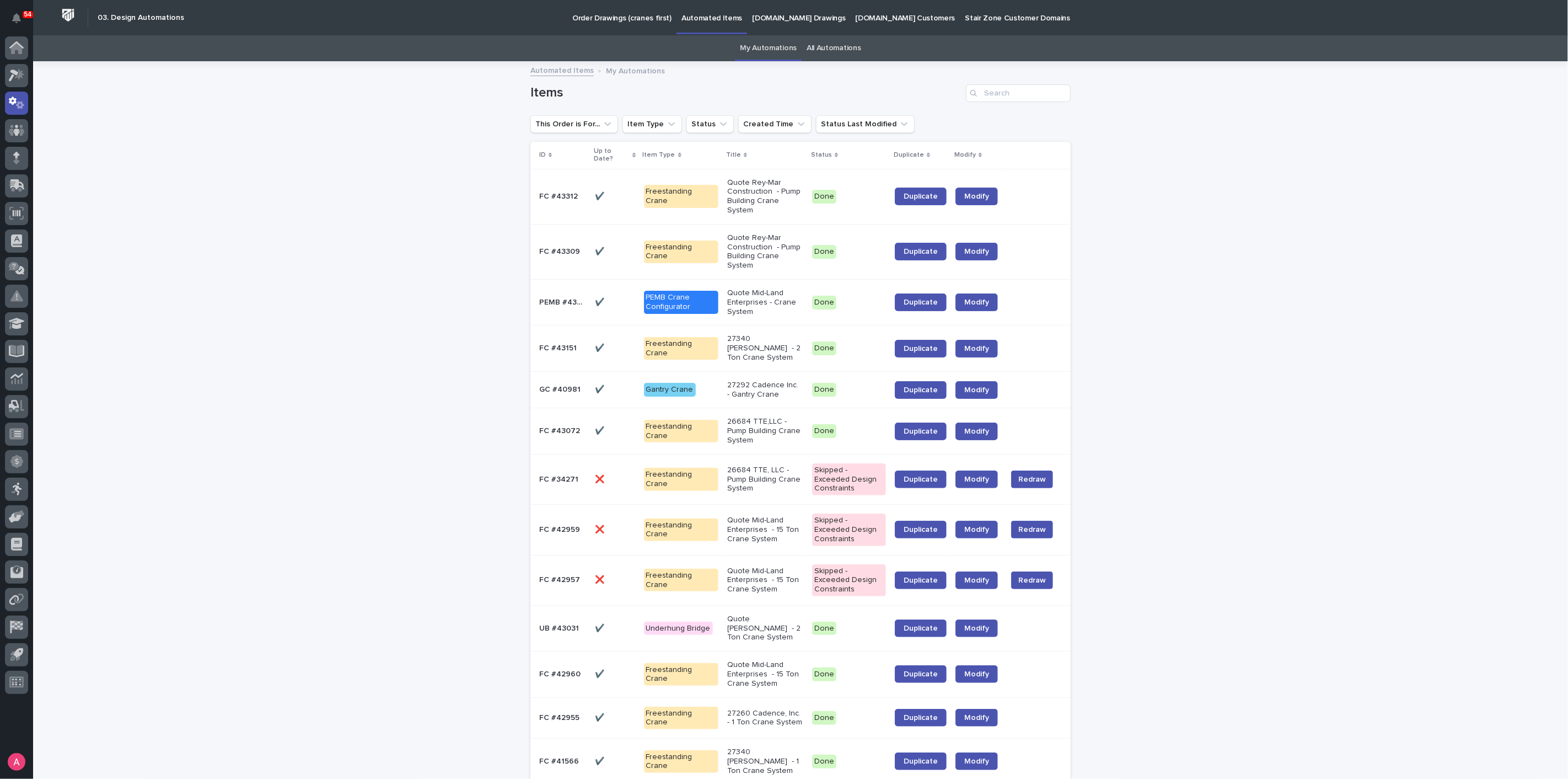
click at [778, 29] on link "[DOMAIN_NAME] Drawings" at bounding box center [799, 17] width 103 height 34
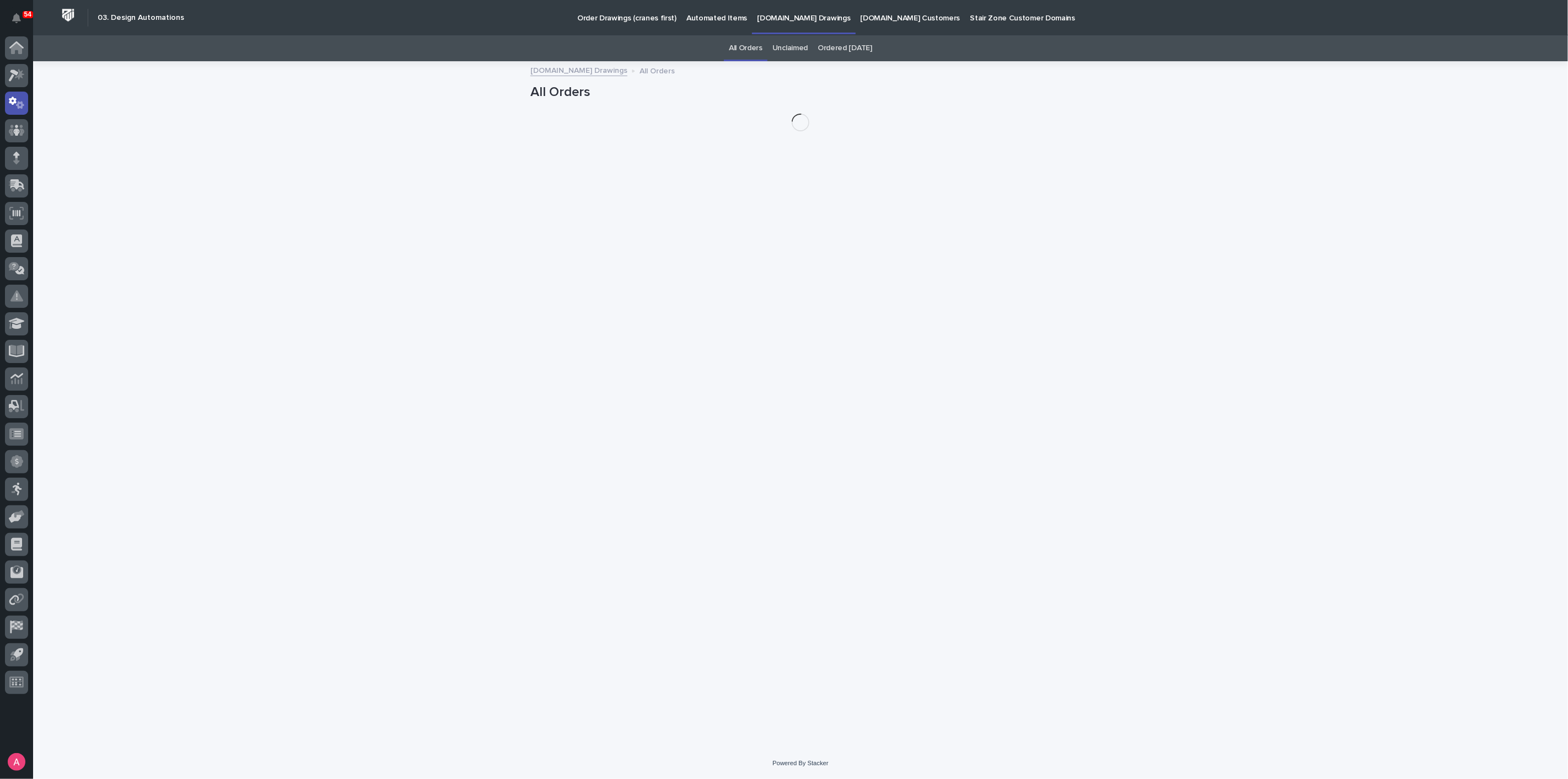
click at [637, 21] on p "Order Drawings (cranes first)" at bounding box center [627, 11] width 99 height 23
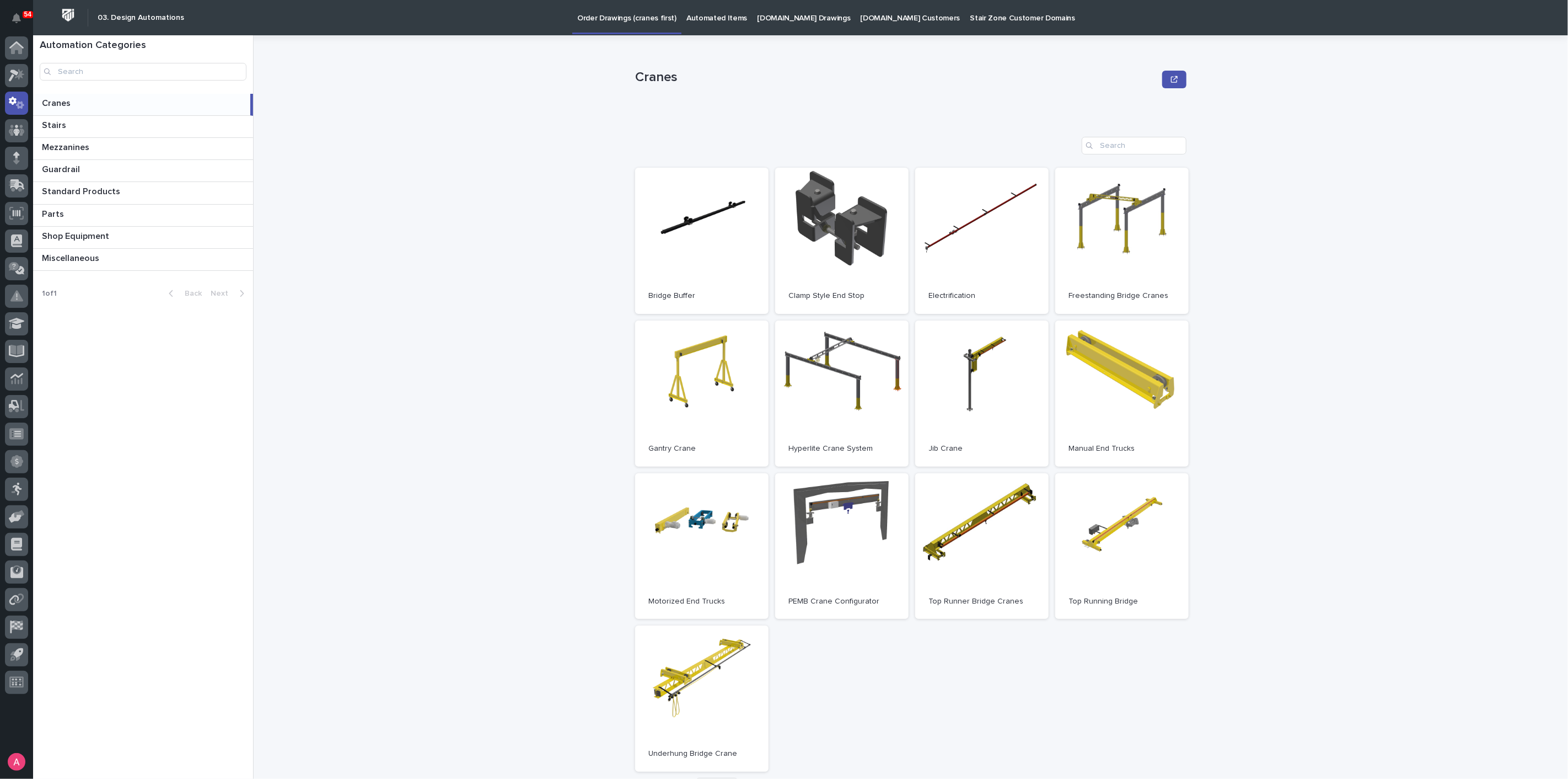
click at [141, 13] on h2 "03. Design Automations" at bounding box center [141, 18] width 87 height 9
click at [19, 48] on icon at bounding box center [17, 48] width 11 height 11
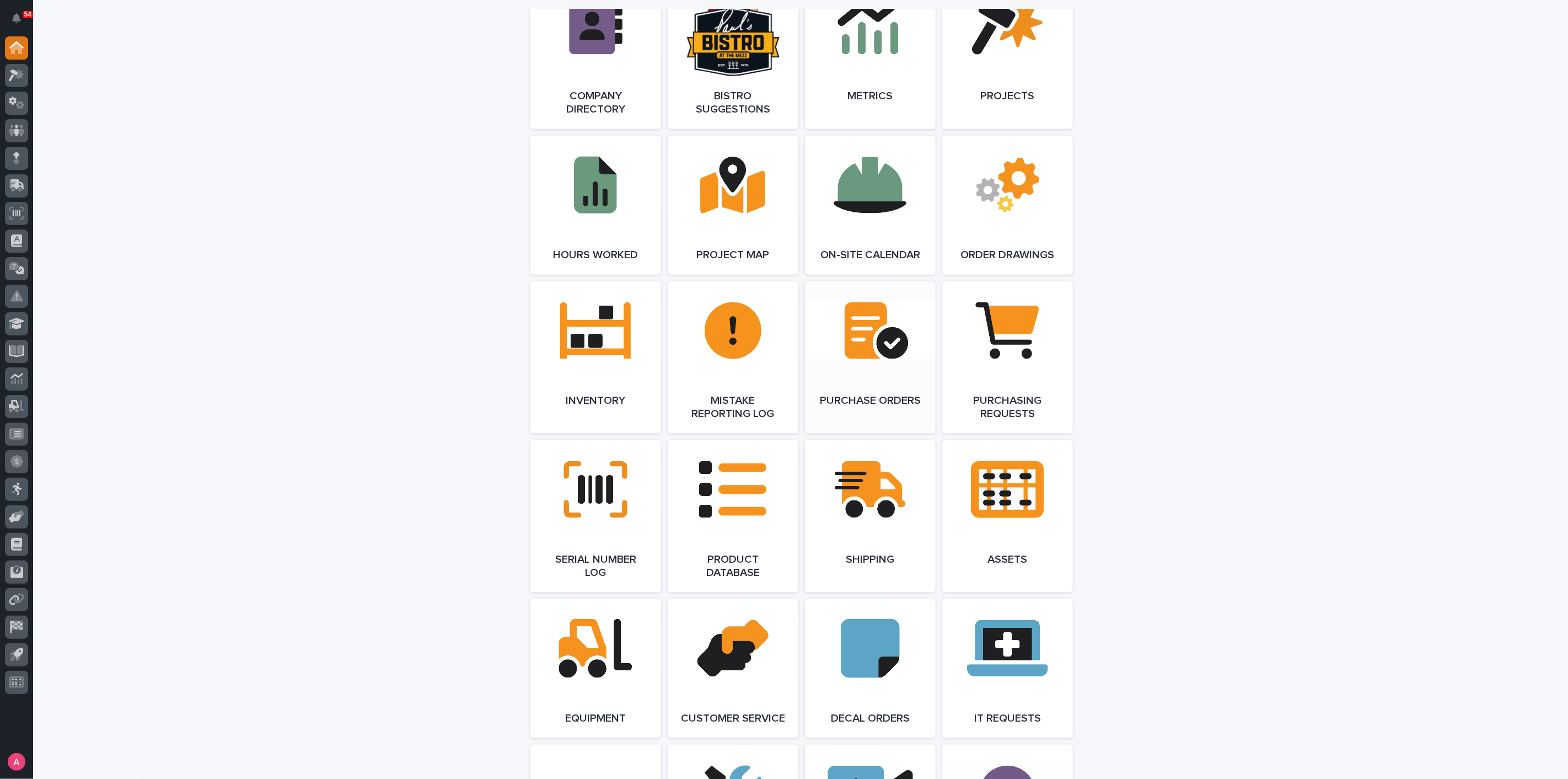
scroll to position [1041, 0]
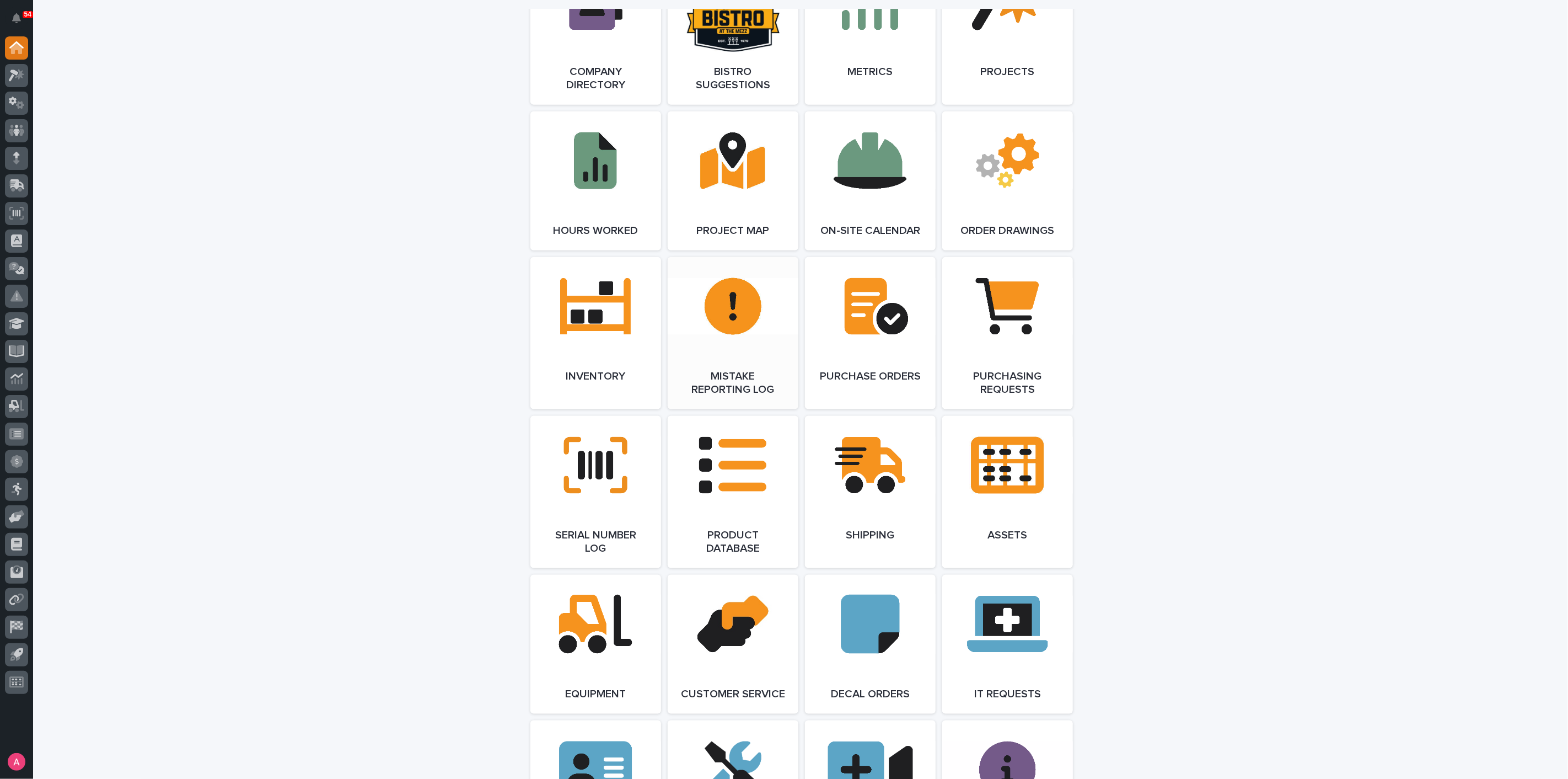
click at [735, 358] on link "Open Link" at bounding box center [733, 333] width 131 height 152
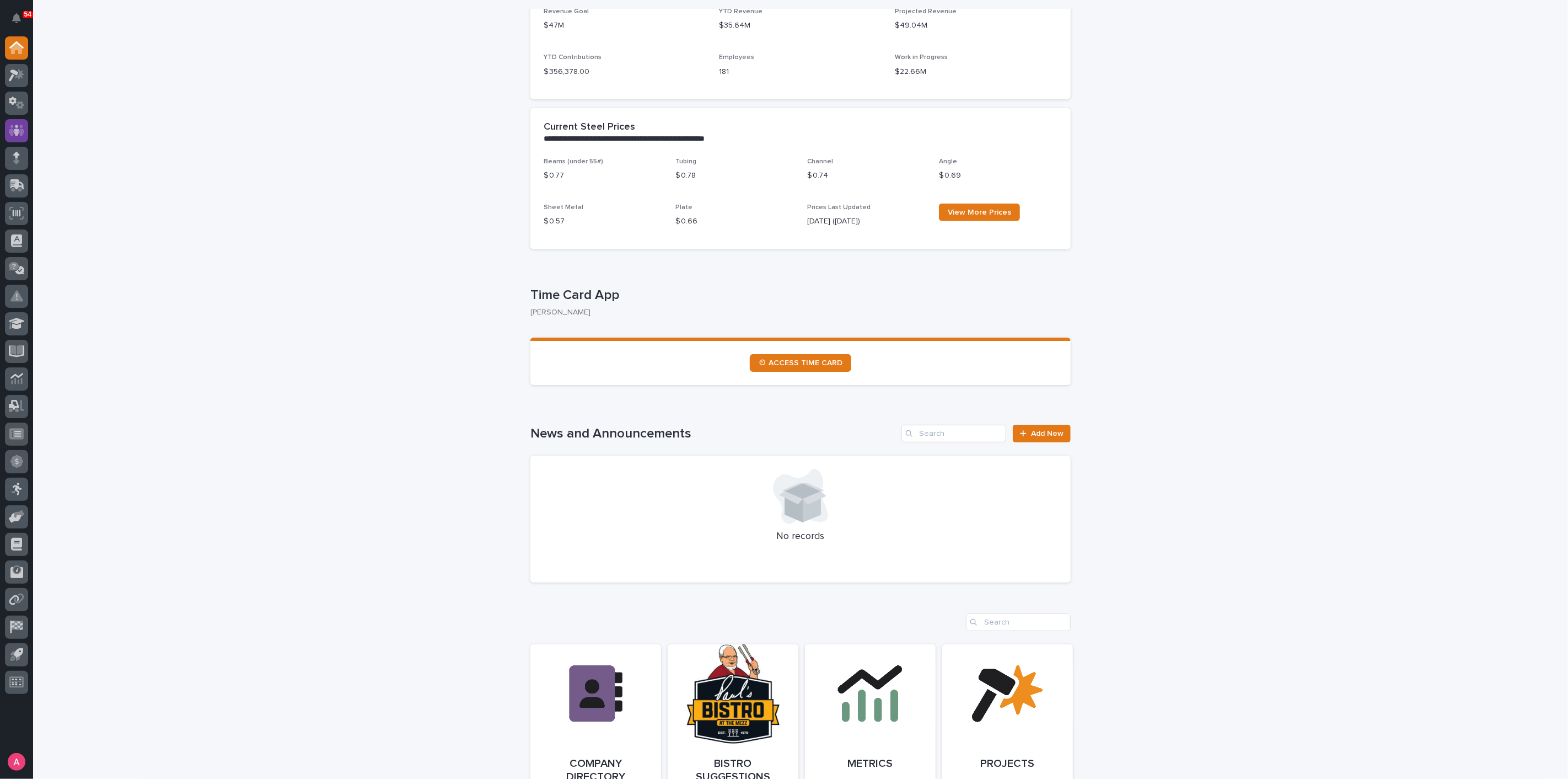
scroll to position [245, 0]
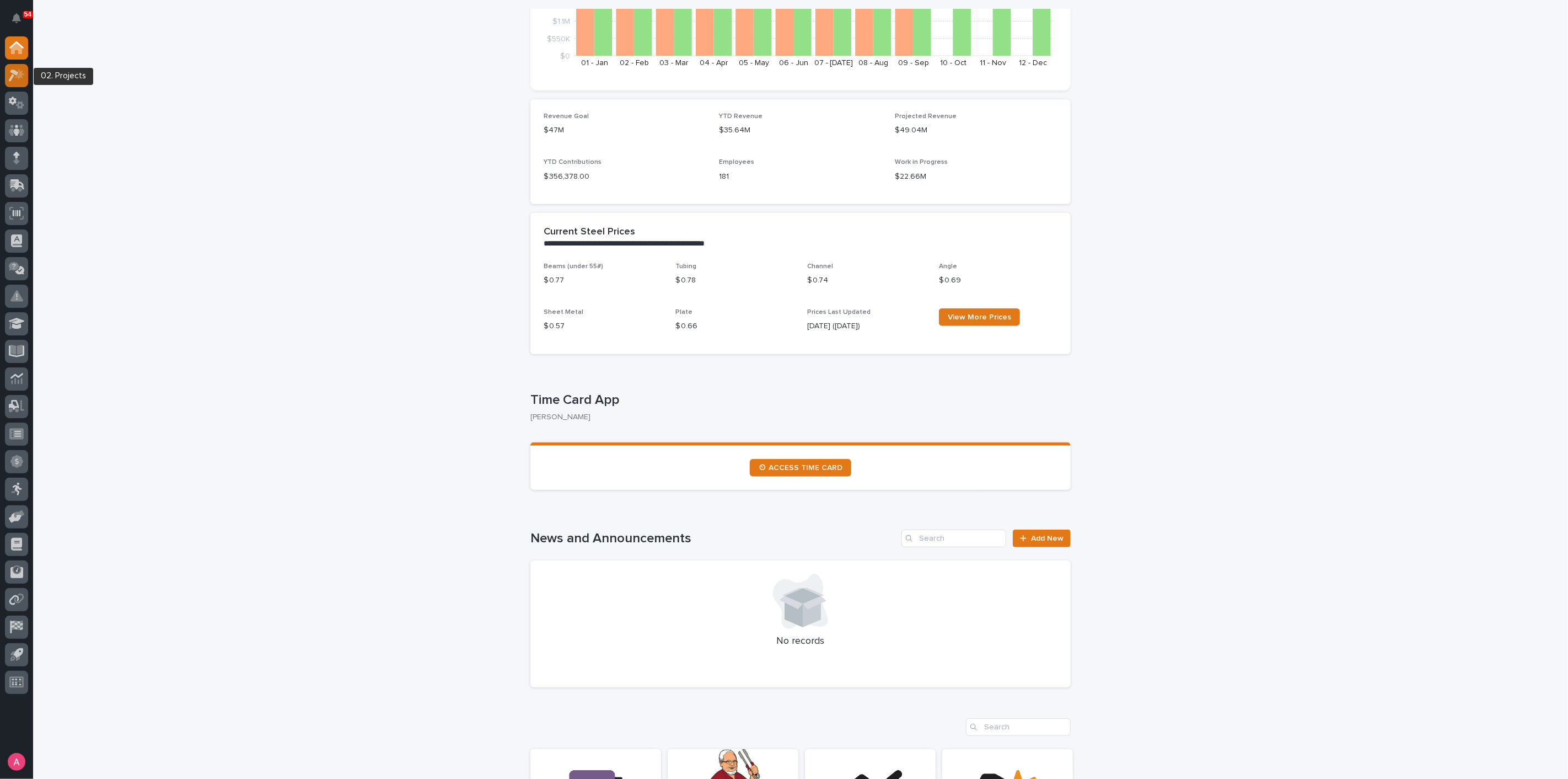
click at [26, 75] on div at bounding box center [16, 75] width 23 height 23
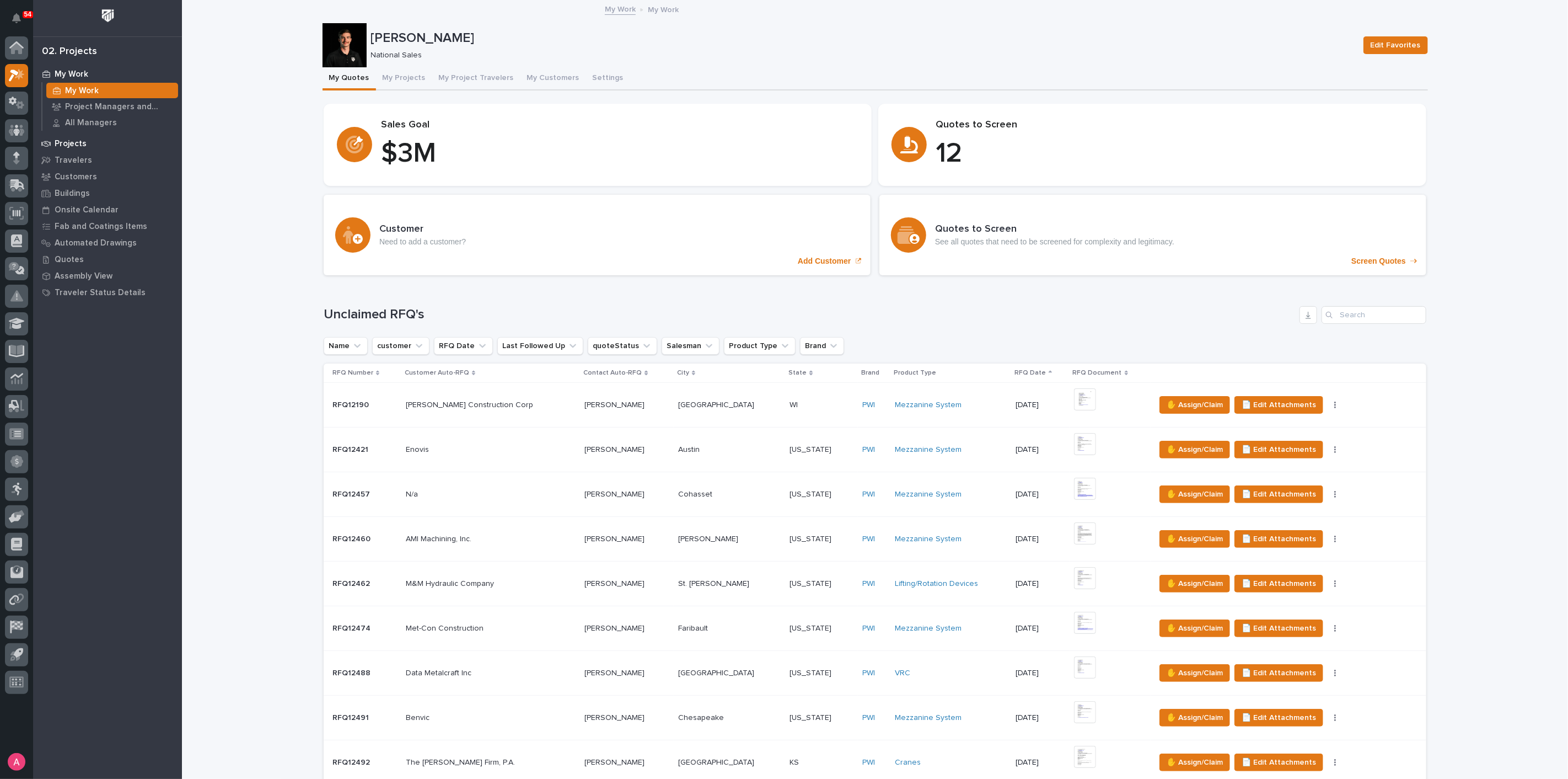
click at [61, 141] on p "Projects" at bounding box center [71, 144] width 32 height 10
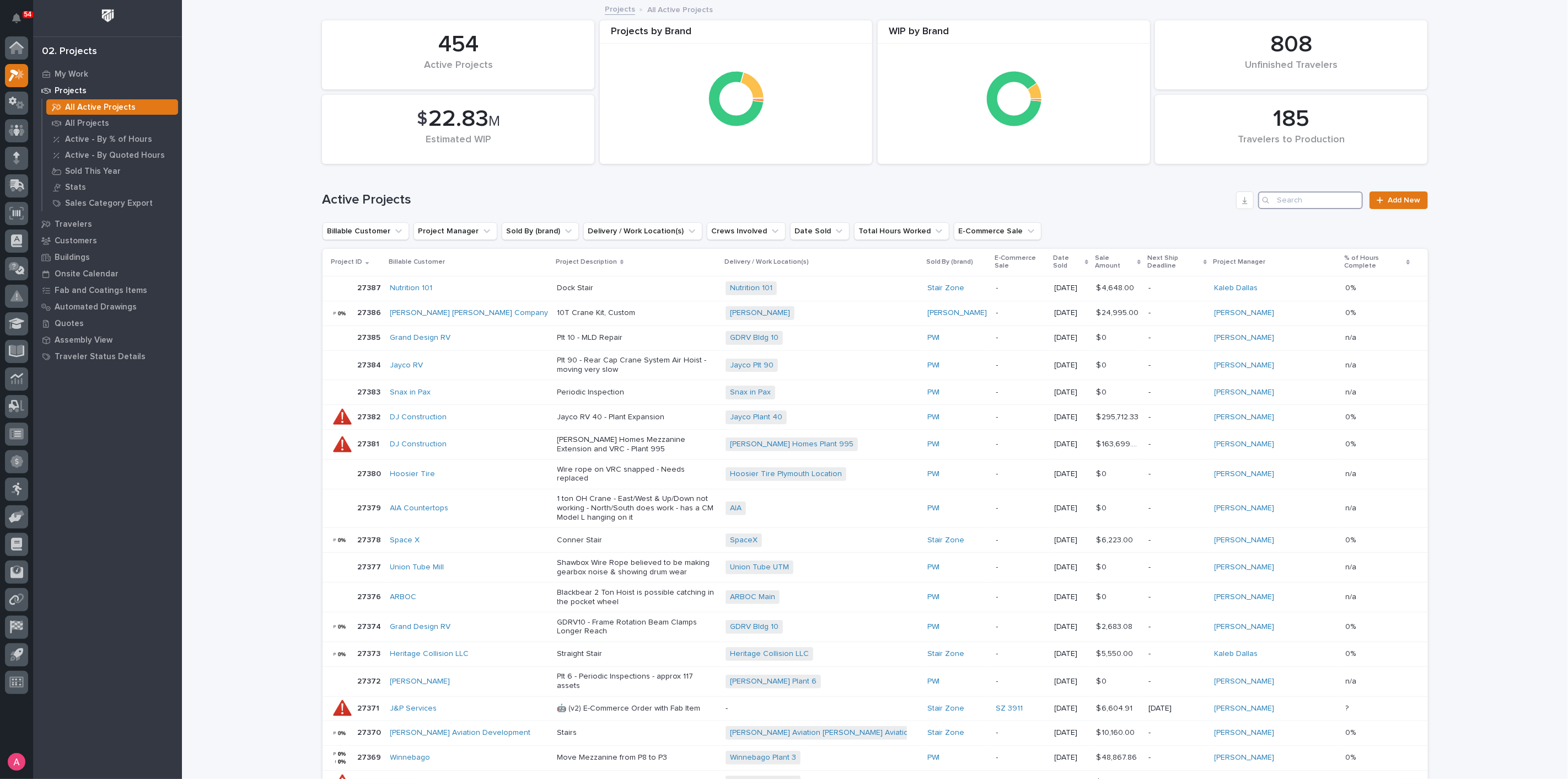
click at [1301, 204] on input "Search" at bounding box center [1310, 200] width 105 height 17
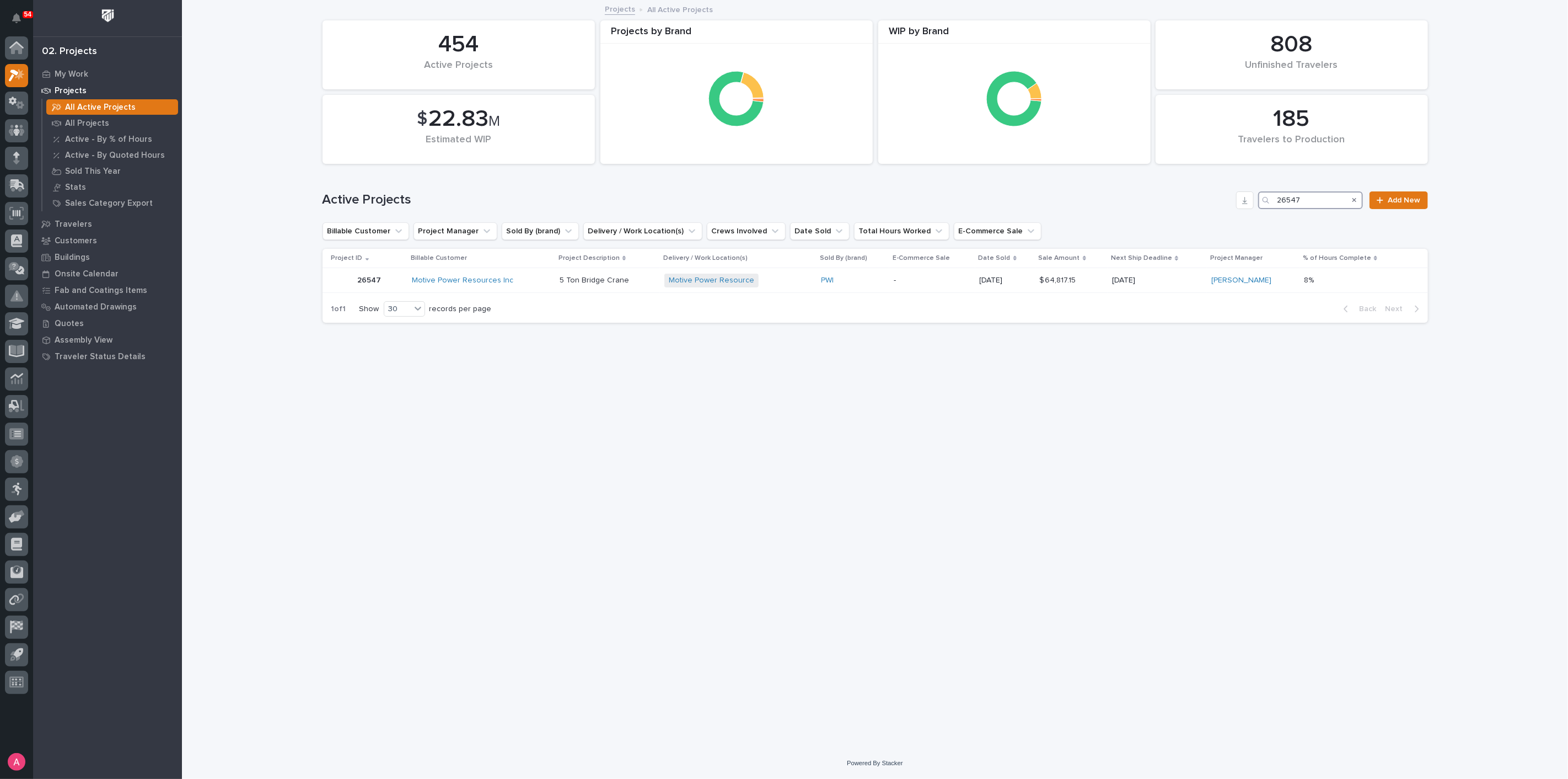
type input "26547"
click at [1356, 200] on icon "Search" at bounding box center [1354, 200] width 5 height 7
click at [1326, 201] on input "26547" at bounding box center [1310, 200] width 105 height 17
type input "26318"
